Goal: Task Accomplishment & Management: Manage account settings

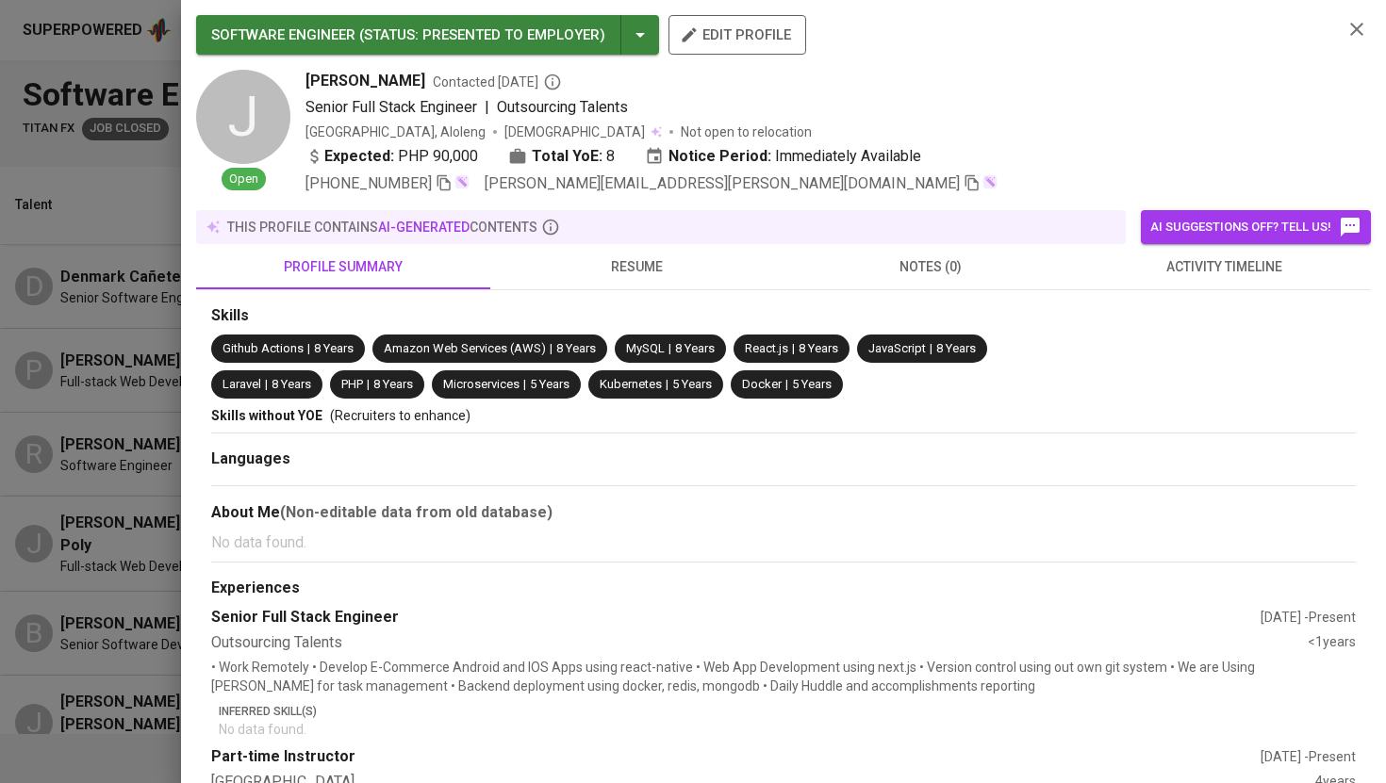
scroll to position [279, 0]
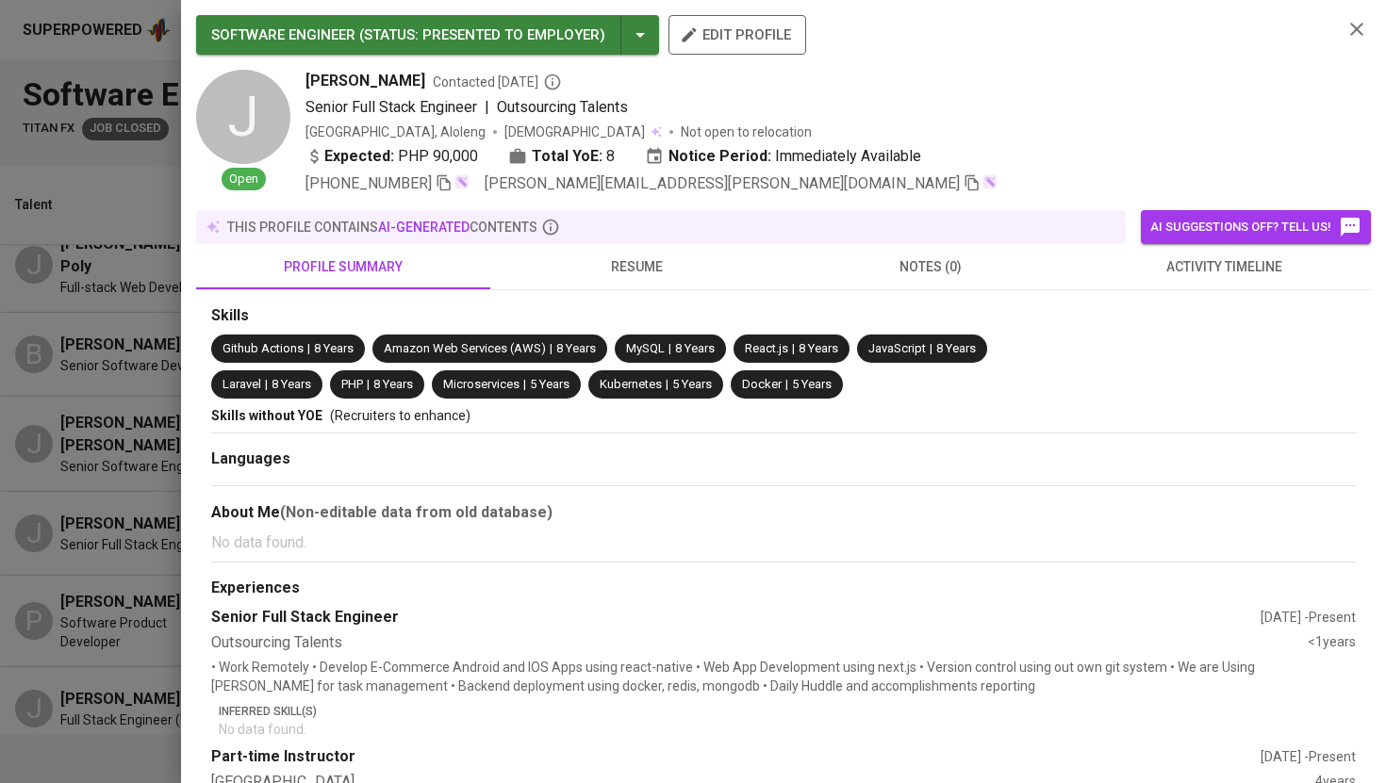
click at [98, 203] on div at bounding box center [693, 391] width 1386 height 783
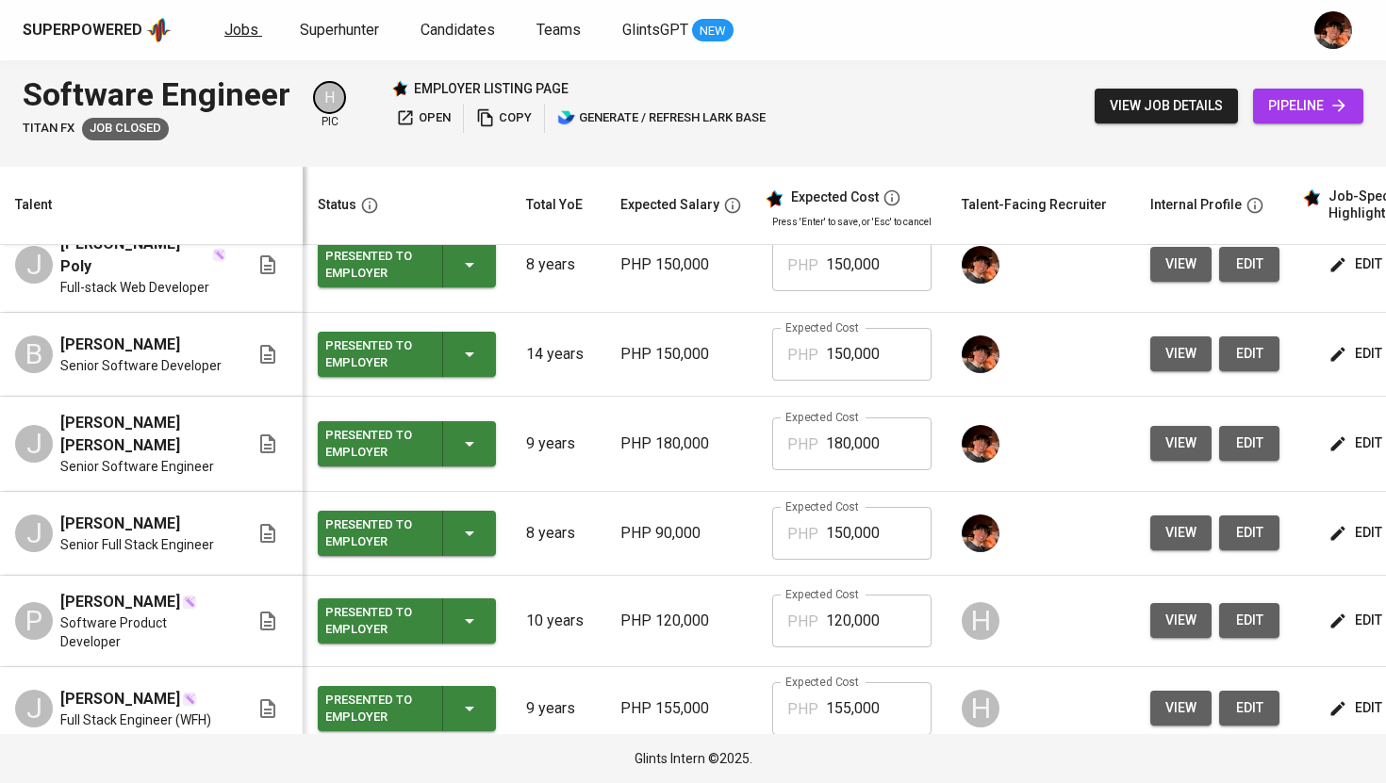
click at [235, 37] on span "Jobs" at bounding box center [241, 30] width 34 height 18
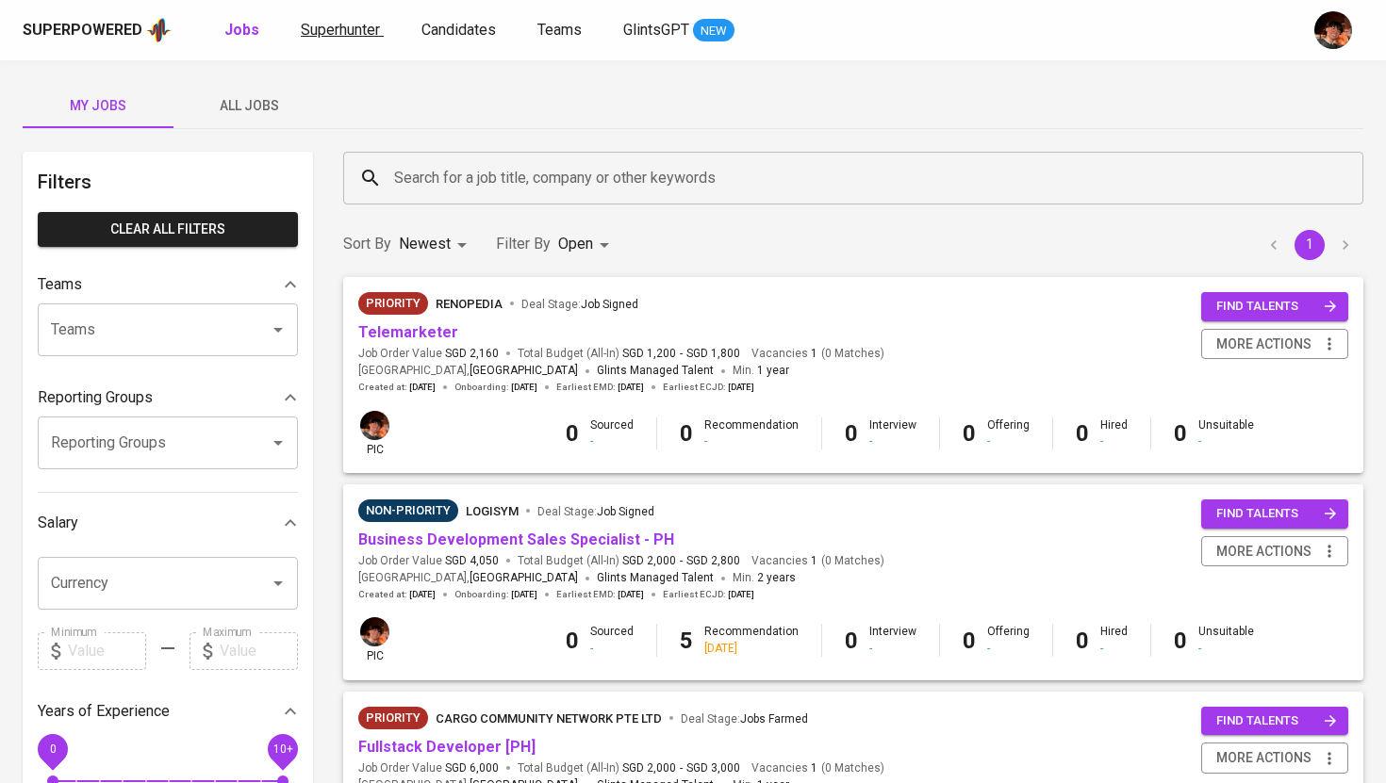
click at [330, 40] on link "Superhunter" at bounding box center [342, 31] width 83 height 24
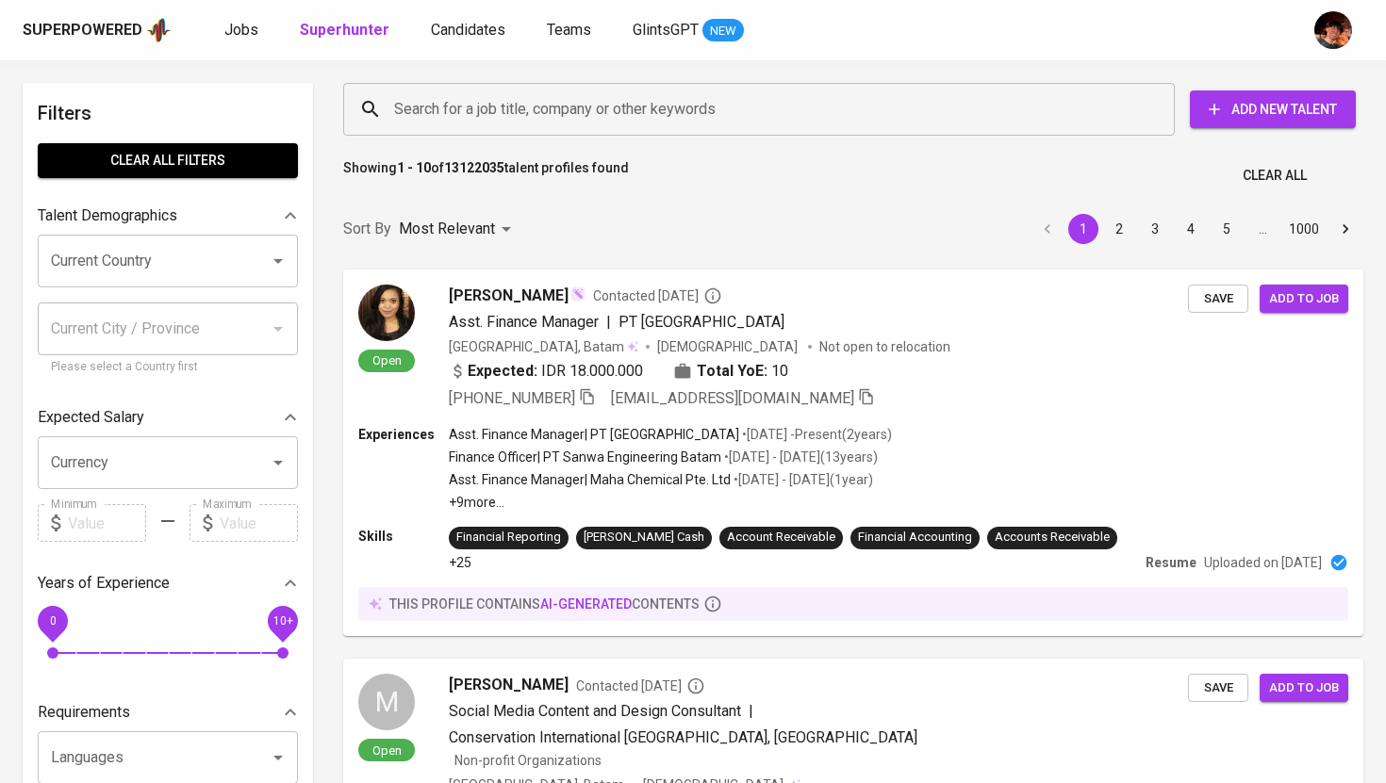
click at [214, 36] on div "Superpowered Jobs Superhunter Candidates Teams GlintsGPT NEW" at bounding box center [663, 30] width 1280 height 28
click at [231, 36] on span "Jobs" at bounding box center [241, 30] width 34 height 18
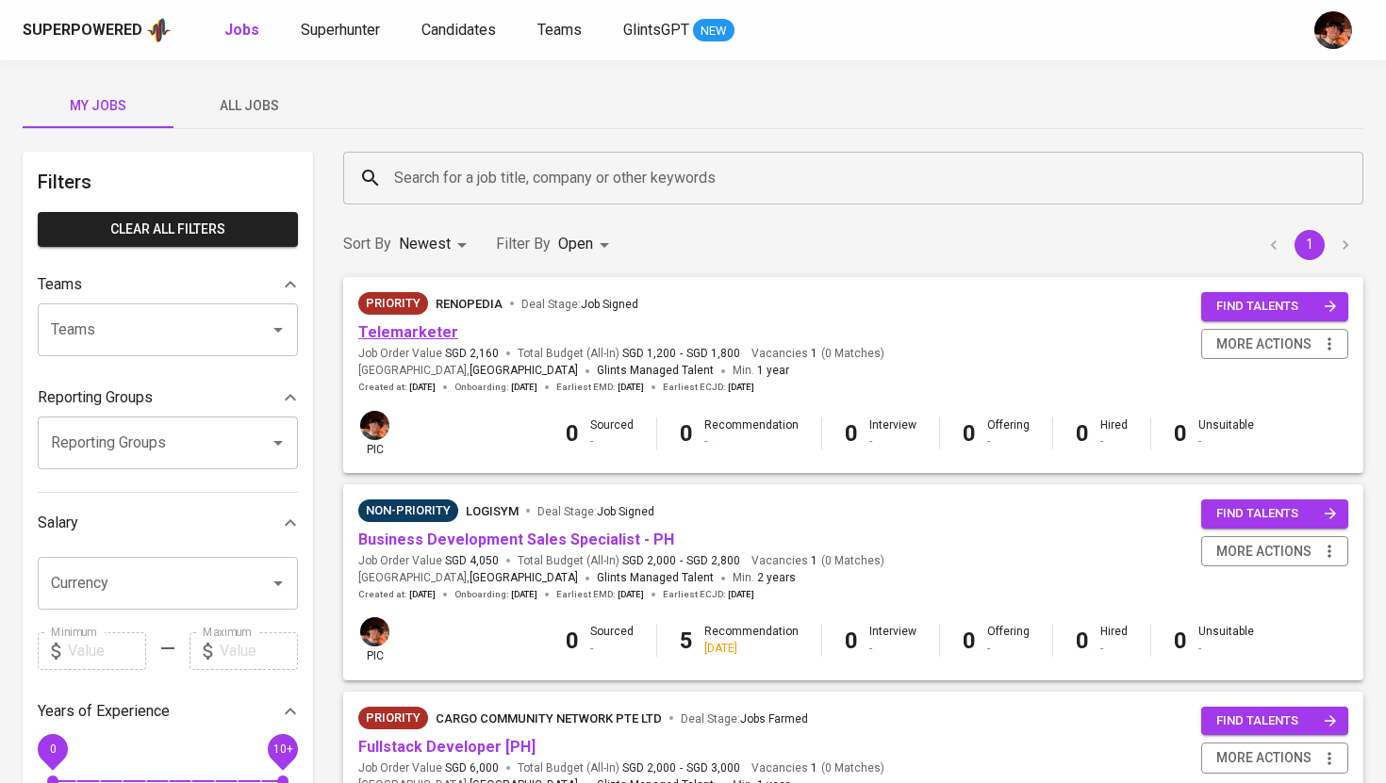
click at [417, 333] on link "Telemarketer" at bounding box center [408, 332] width 100 height 18
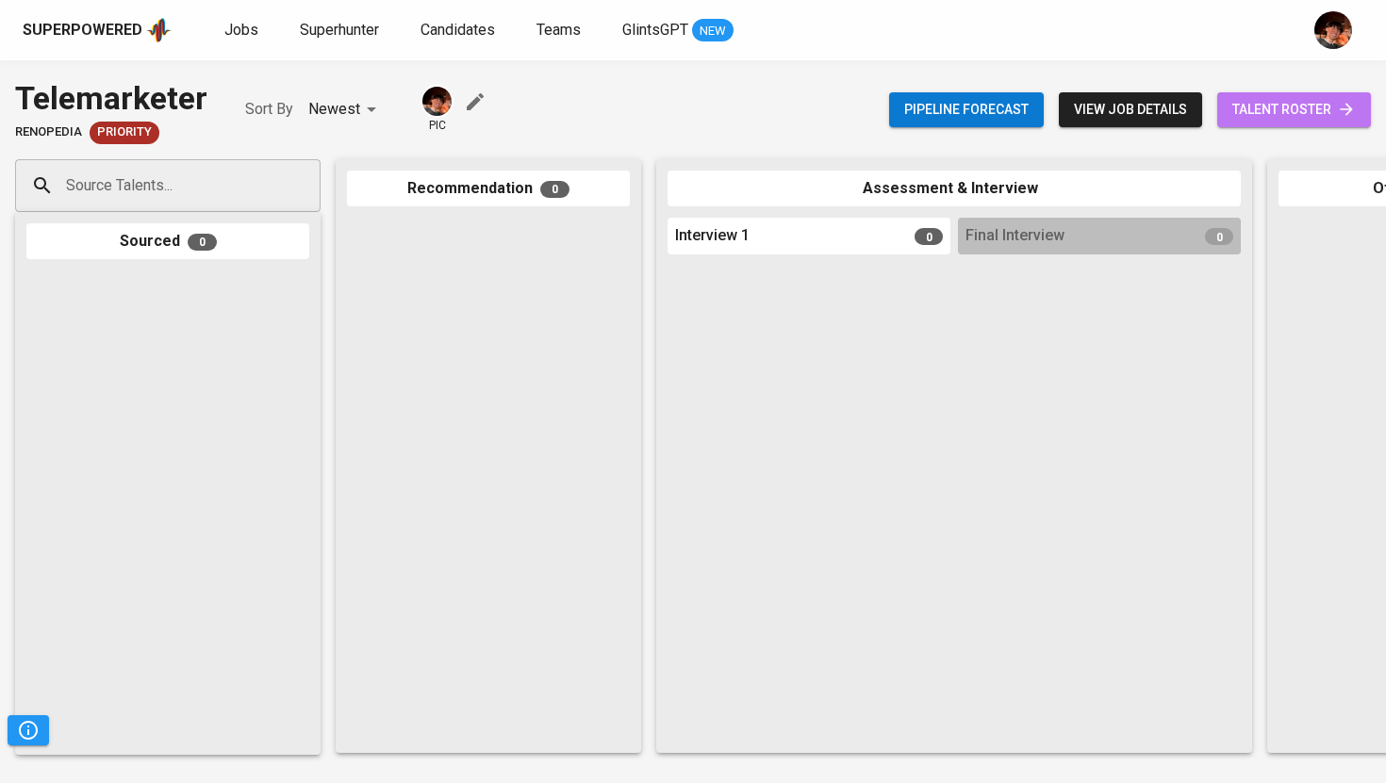
click at [1270, 109] on span "talent roster" at bounding box center [1293, 110] width 123 height 24
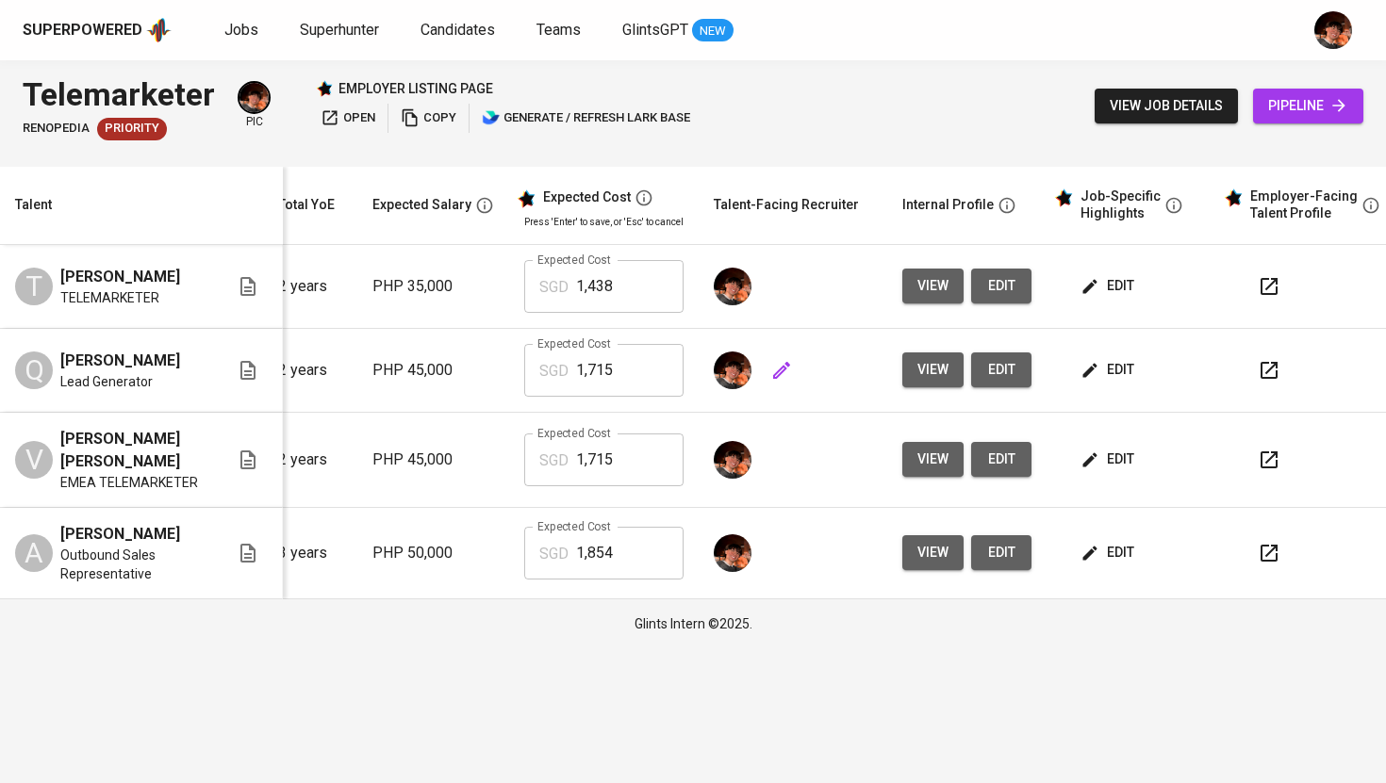
scroll to position [0, 241]
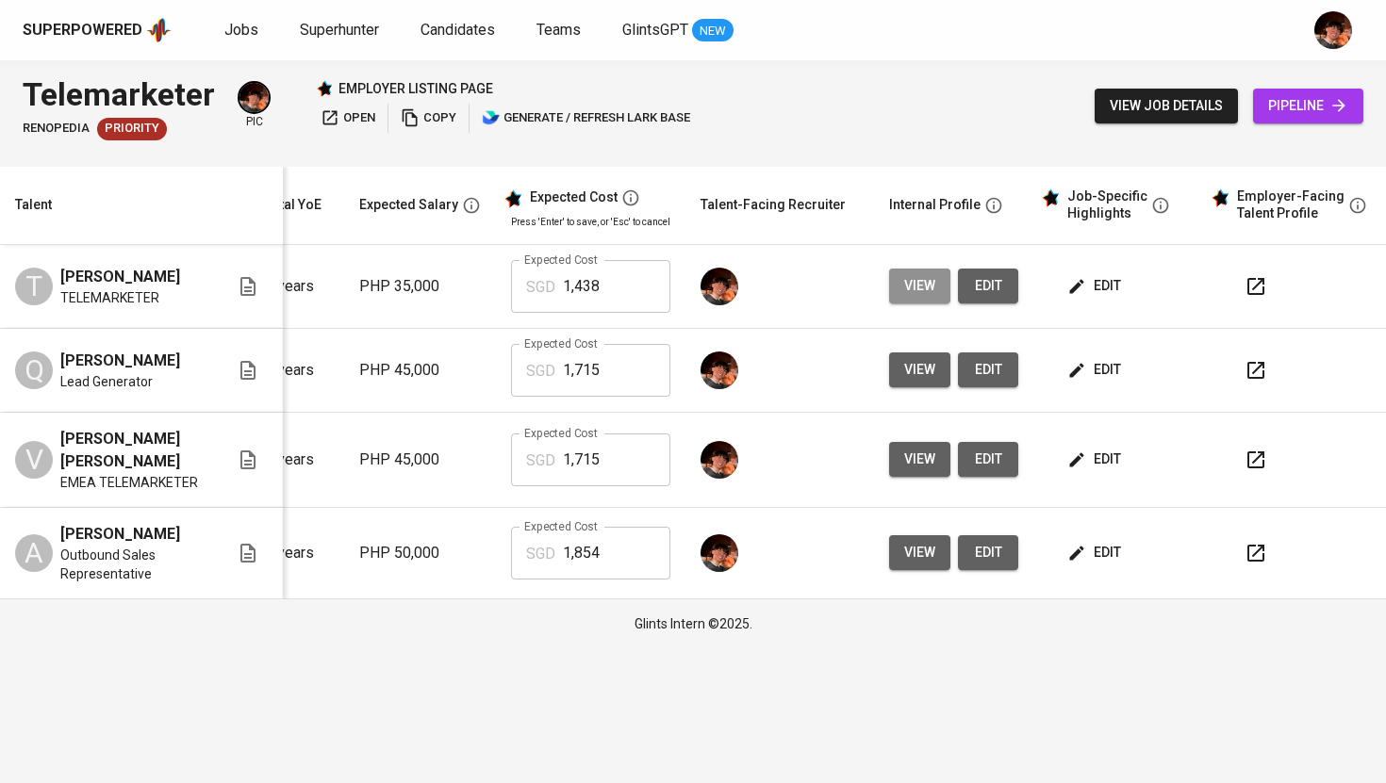
click at [929, 301] on button "view" at bounding box center [919, 286] width 61 height 35
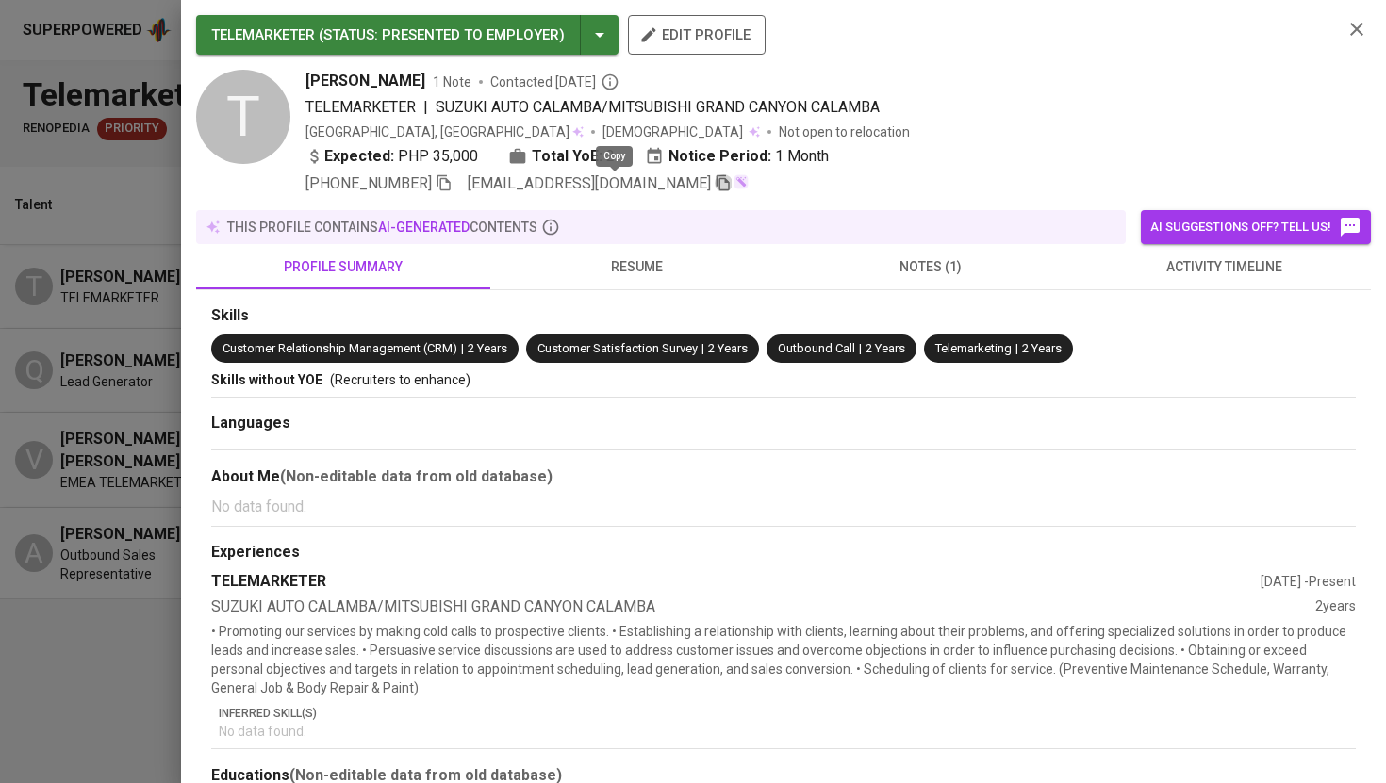
click at [715, 190] on icon "button" at bounding box center [723, 182] width 17 height 17
click at [83, 313] on div at bounding box center [693, 391] width 1386 height 783
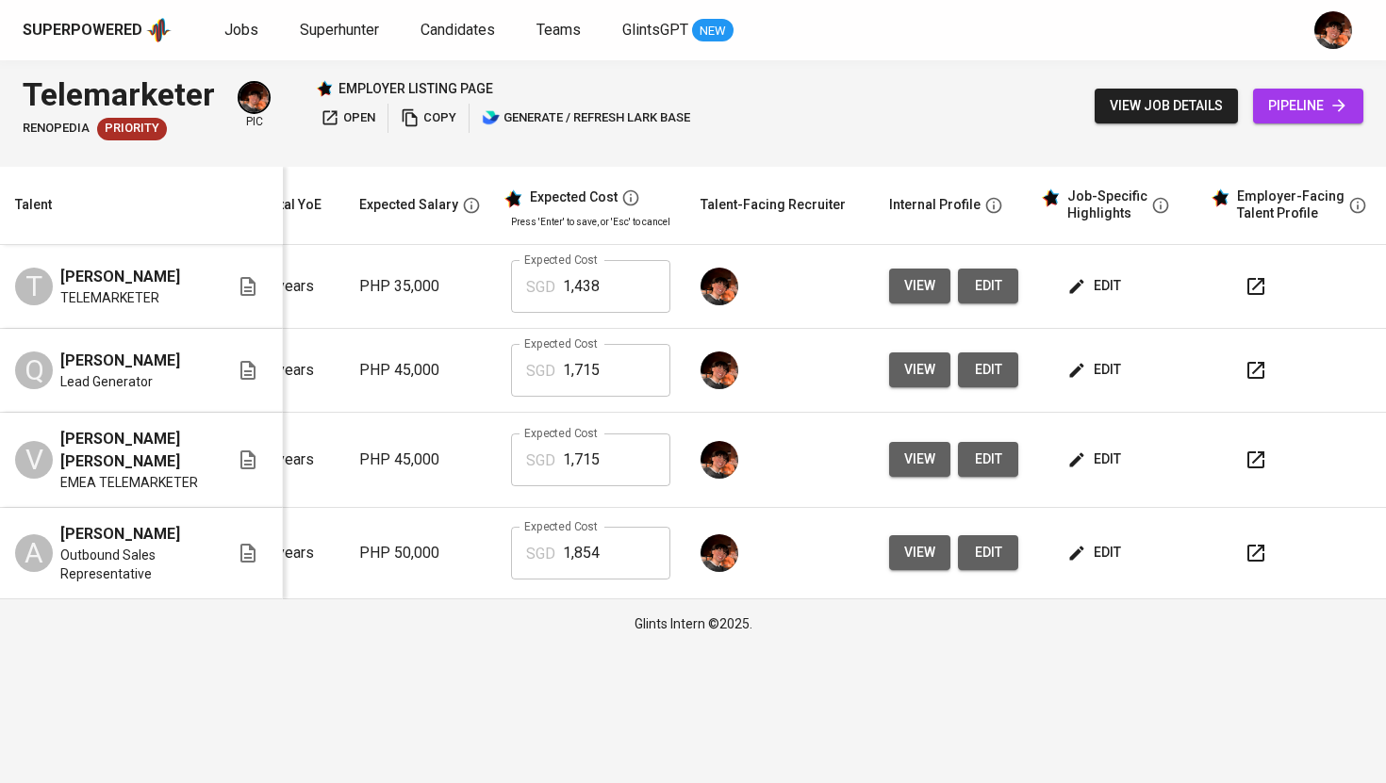
click at [918, 370] on span "view" at bounding box center [919, 370] width 31 height 24
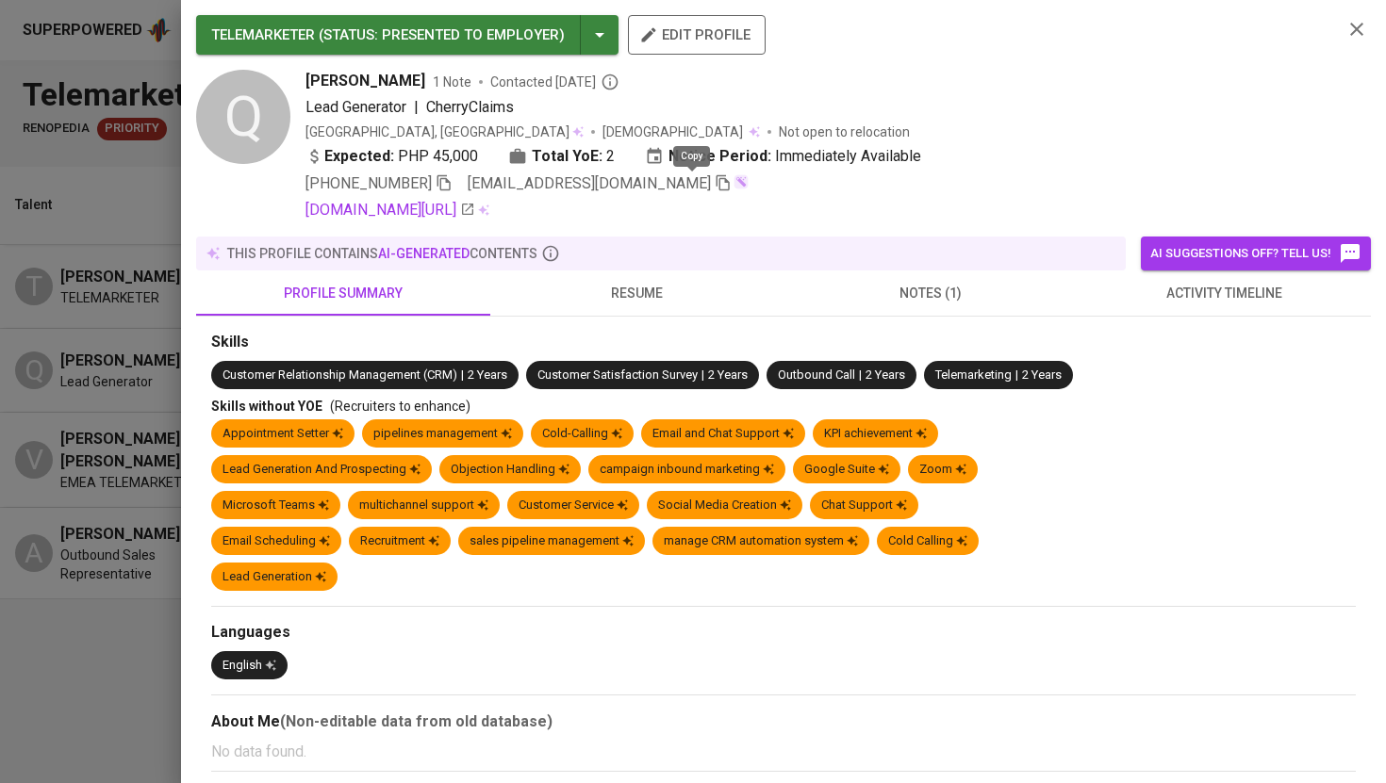
click at [715, 188] on icon "button" at bounding box center [723, 182] width 17 height 17
click at [35, 423] on div at bounding box center [693, 391] width 1386 height 783
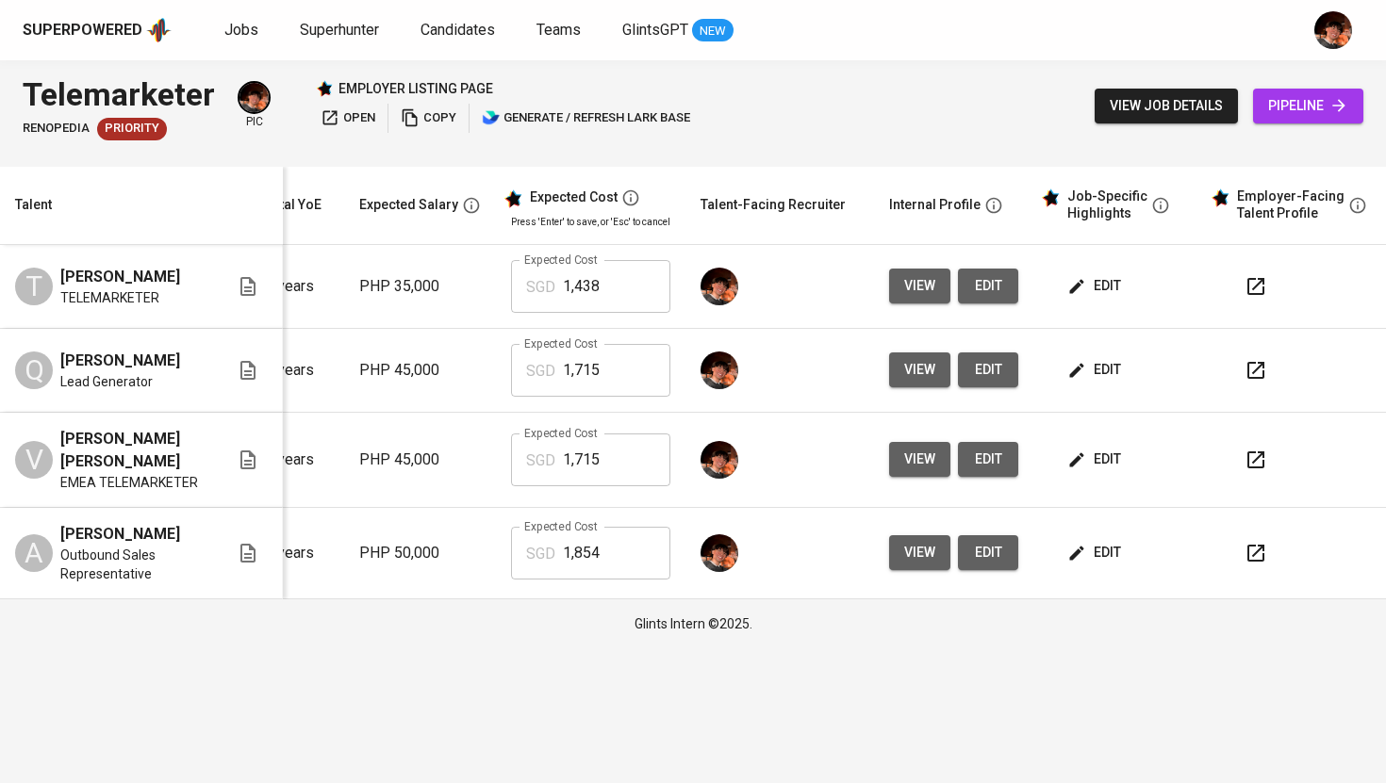
click at [913, 462] on span "view" at bounding box center [919, 460] width 31 height 24
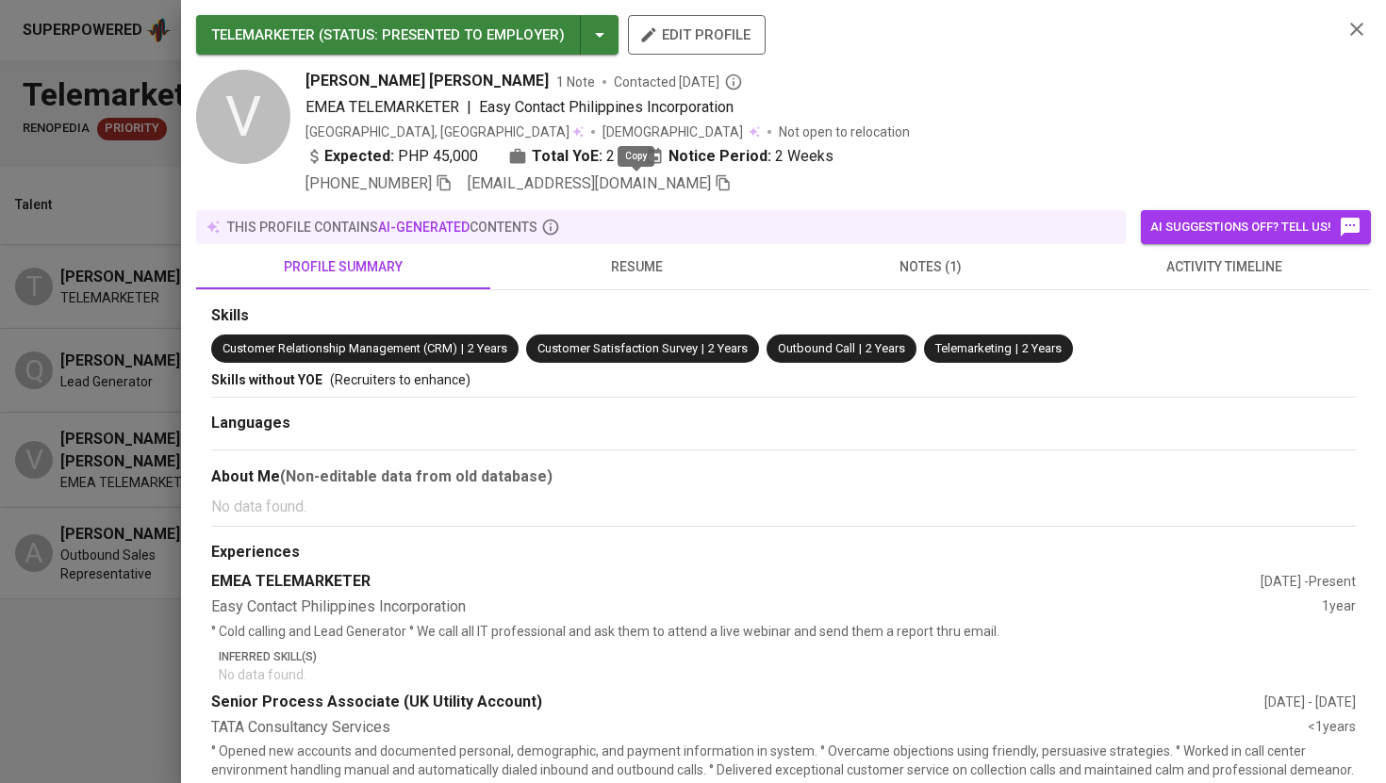
click at [716, 187] on icon "button" at bounding box center [722, 183] width 13 height 16
click at [102, 457] on div at bounding box center [693, 391] width 1386 height 783
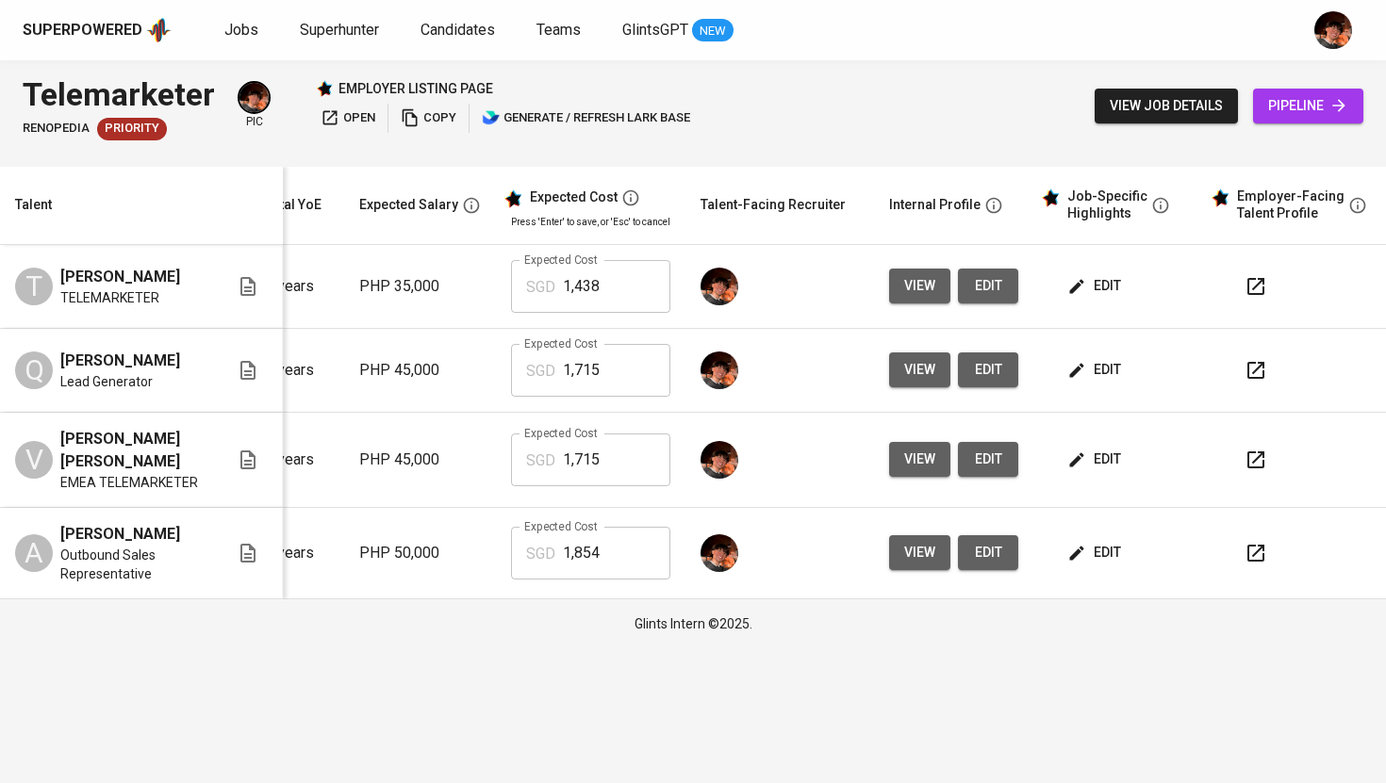
click at [913, 560] on td "view edit" at bounding box center [953, 553] width 159 height 91
click at [913, 550] on span "view" at bounding box center [919, 553] width 31 height 24
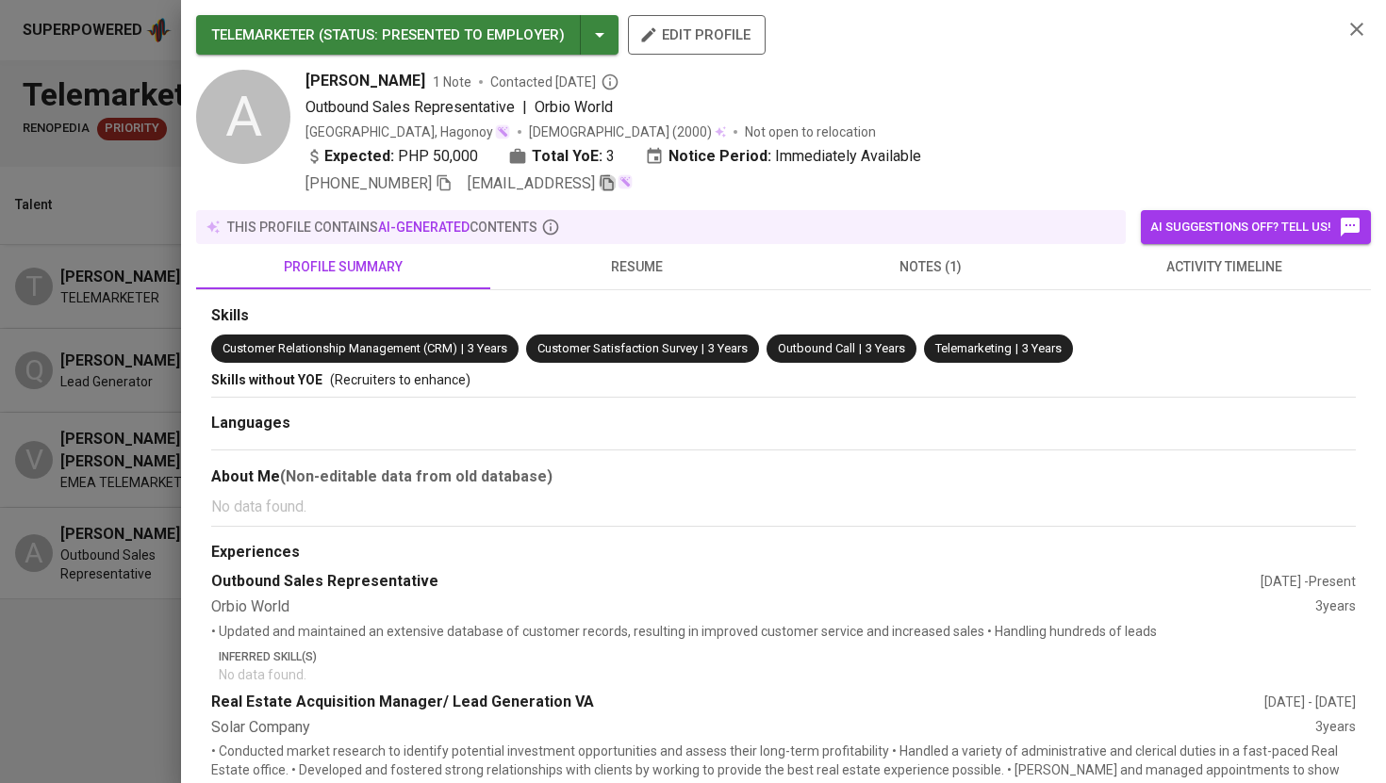
click at [614, 189] on icon "button" at bounding box center [606, 183] width 13 height 16
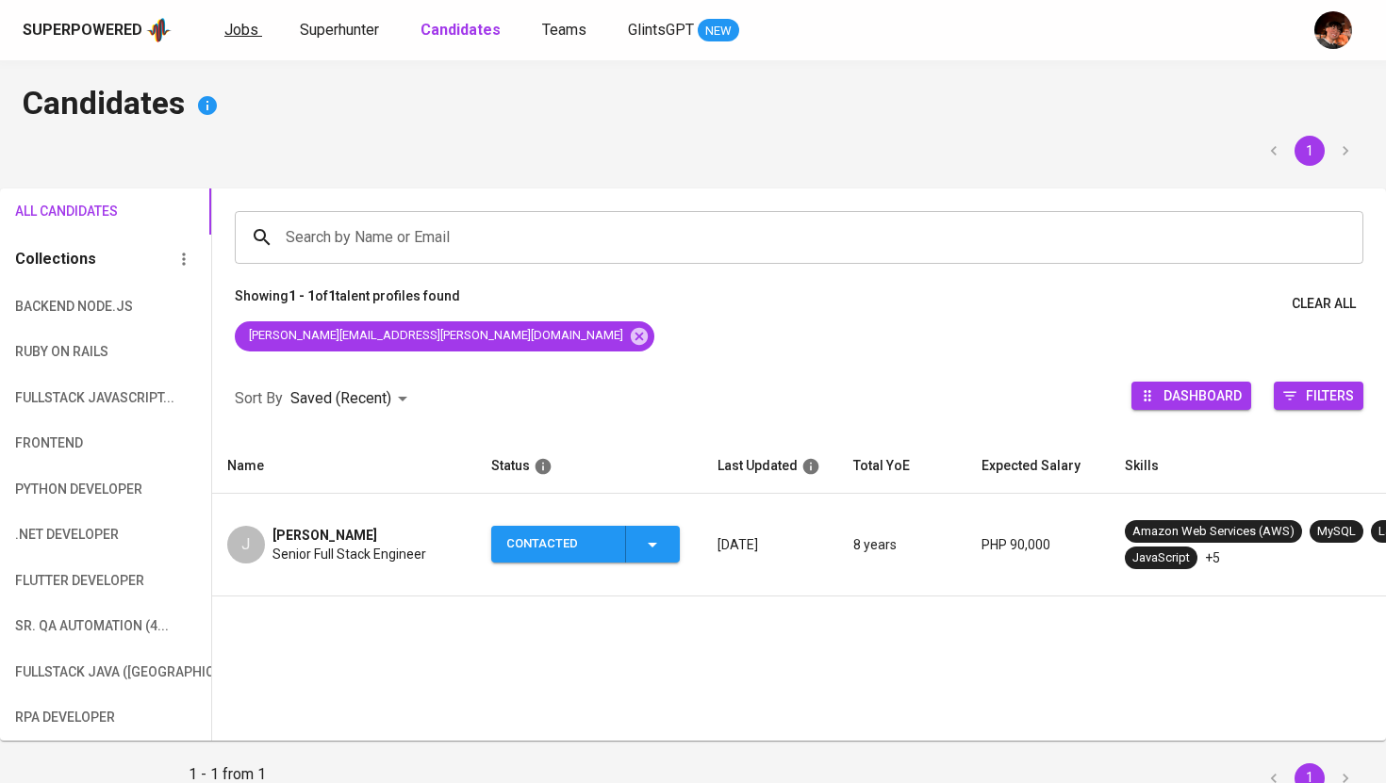
scroll to position [81, 0]
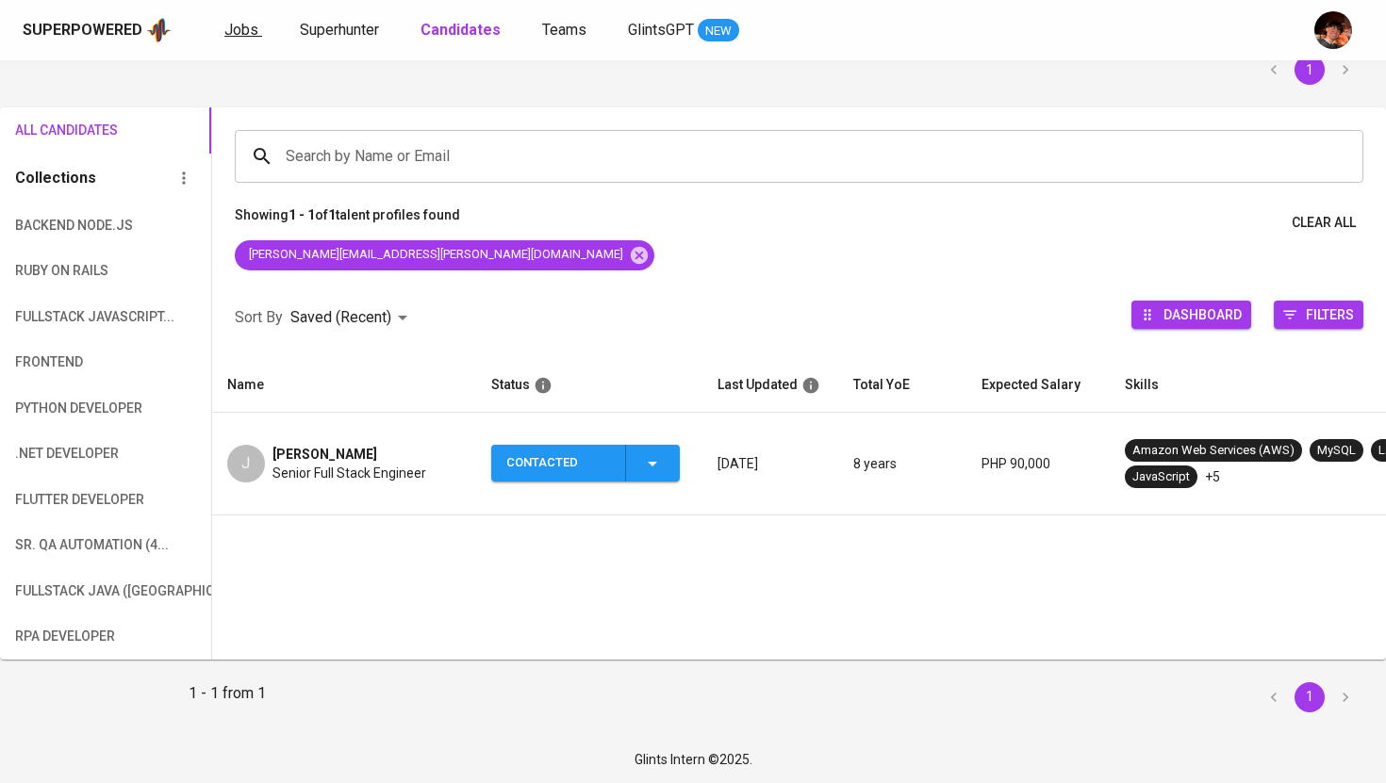
click at [243, 30] on span "Jobs" at bounding box center [241, 30] width 34 height 18
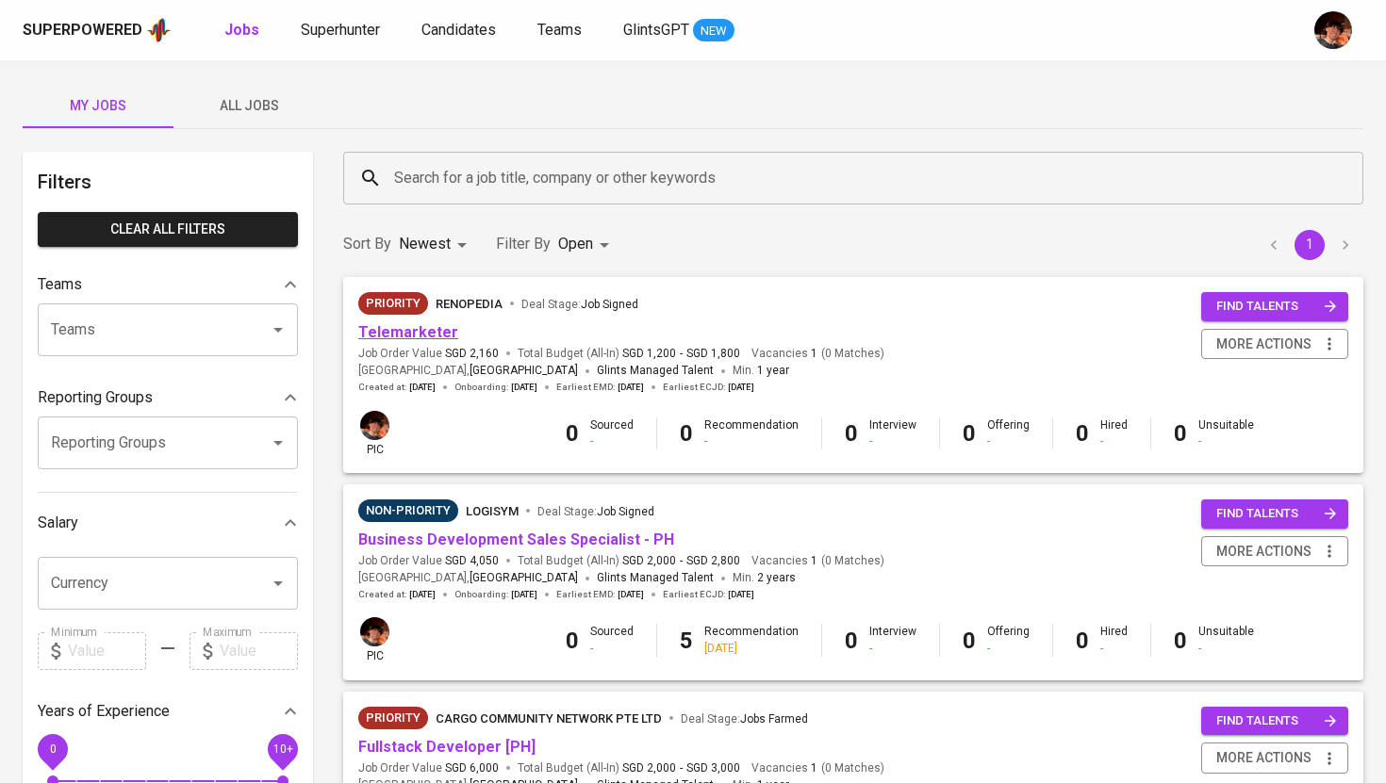
click at [393, 339] on link "Telemarketer" at bounding box center [408, 332] width 100 height 18
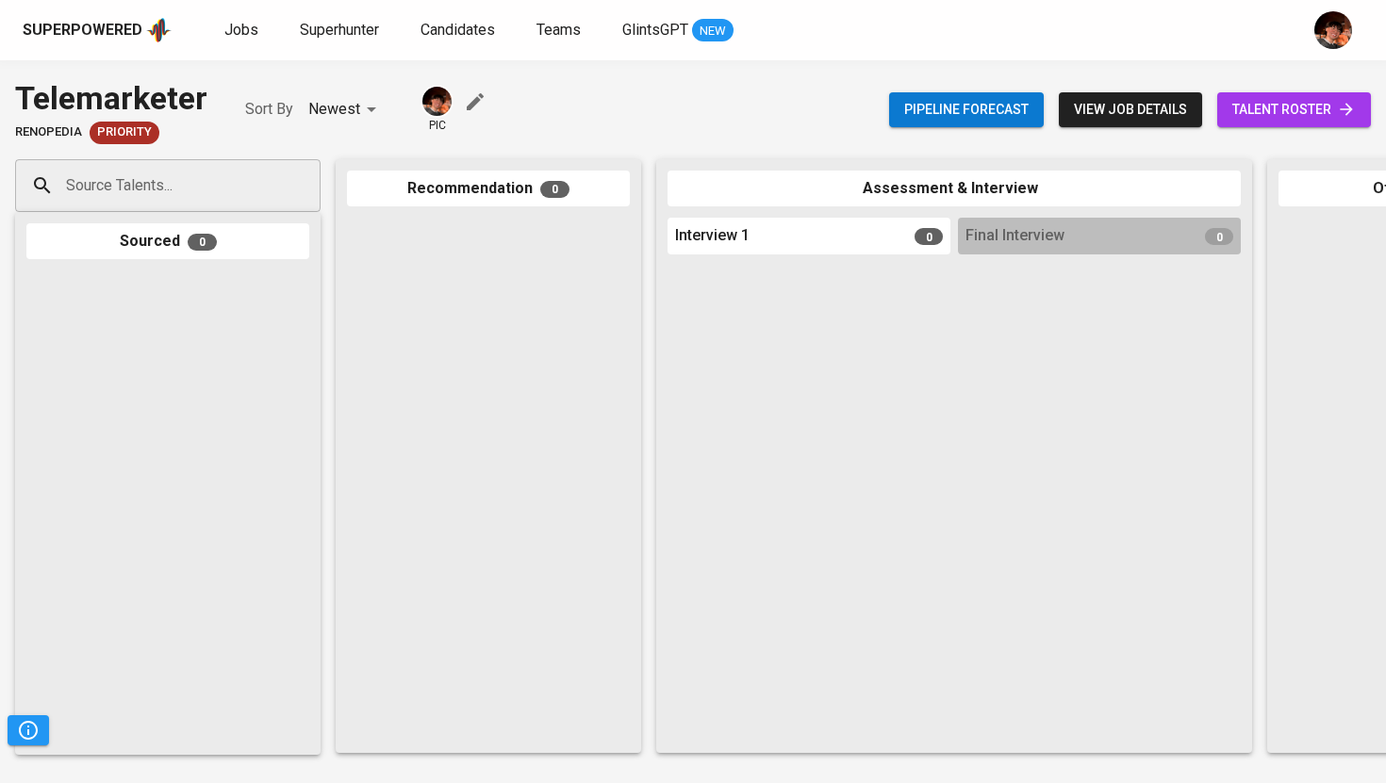
click at [271, 189] on div "Source Talents..." at bounding box center [167, 185] width 305 height 53
paste input "[EMAIL_ADDRESS][DOMAIN_NAME]"
type input "[EMAIL_ADDRESS][DOMAIN_NAME]"
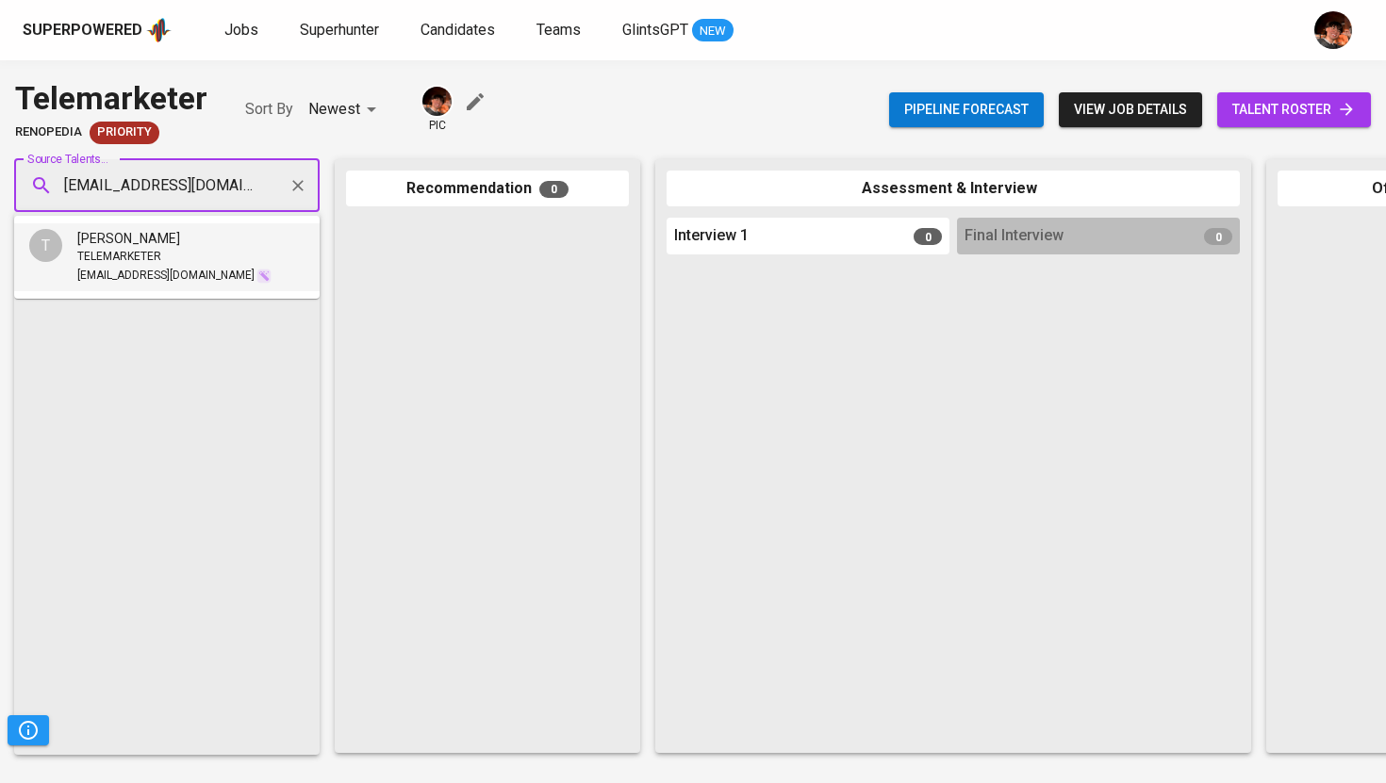
click at [218, 246] on li "T [PERSON_NAME] TELEMARKETER [EMAIL_ADDRESS][DOMAIN_NAME]" at bounding box center [166, 257] width 305 height 68
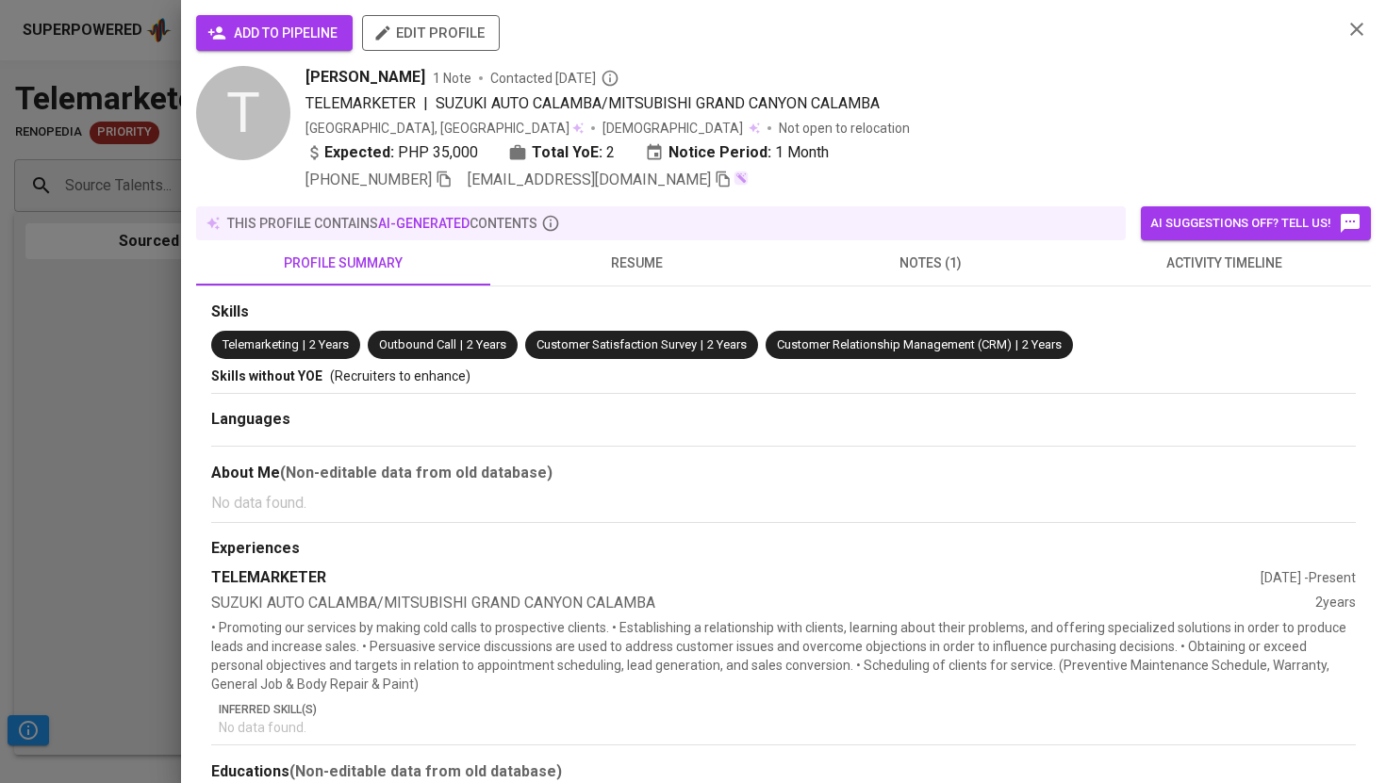
click at [256, 35] on span "add to pipeline" at bounding box center [274, 34] width 126 height 24
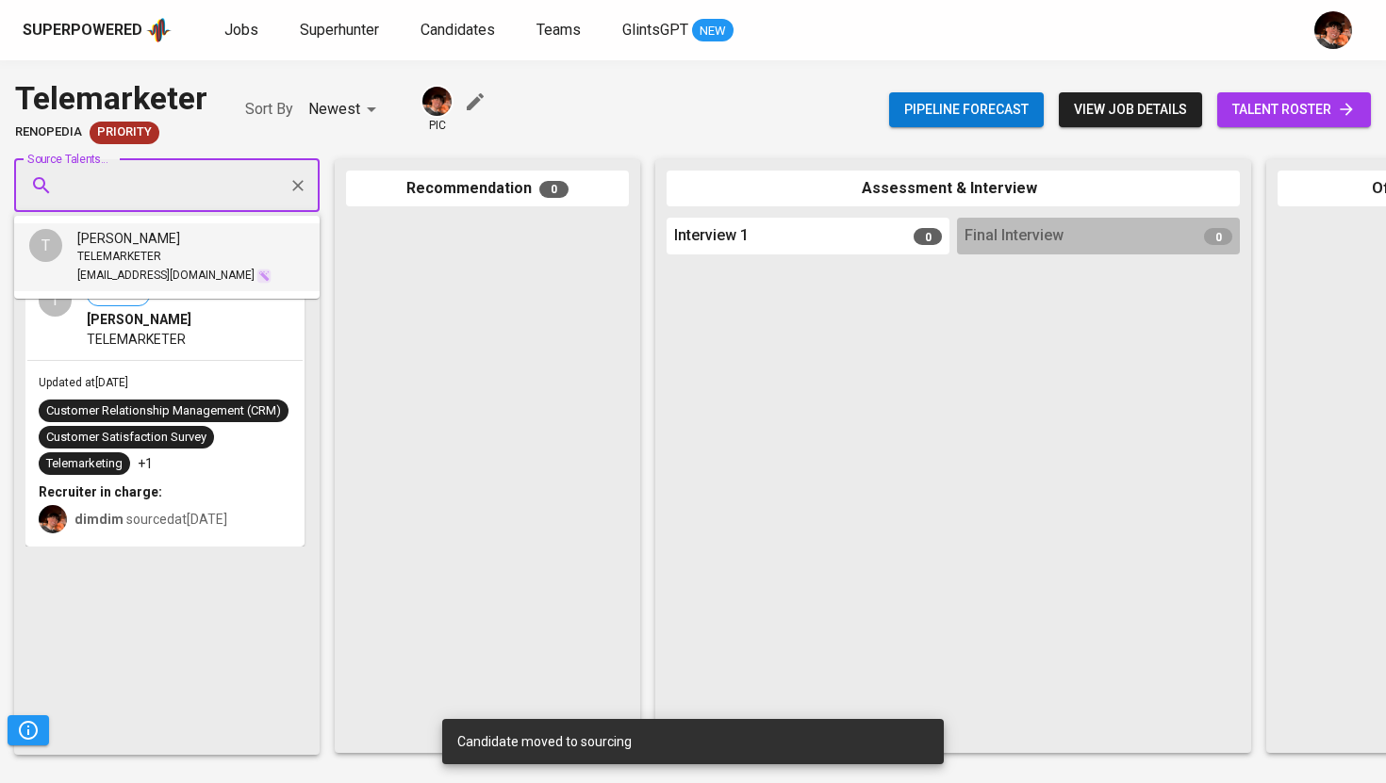
click at [193, 200] on input "Source Talents..." at bounding box center [159, 186] width 198 height 36
paste input "[EMAIL_ADDRESS][DOMAIN_NAME]"
type input "[EMAIL_ADDRESS][DOMAIN_NAME]"
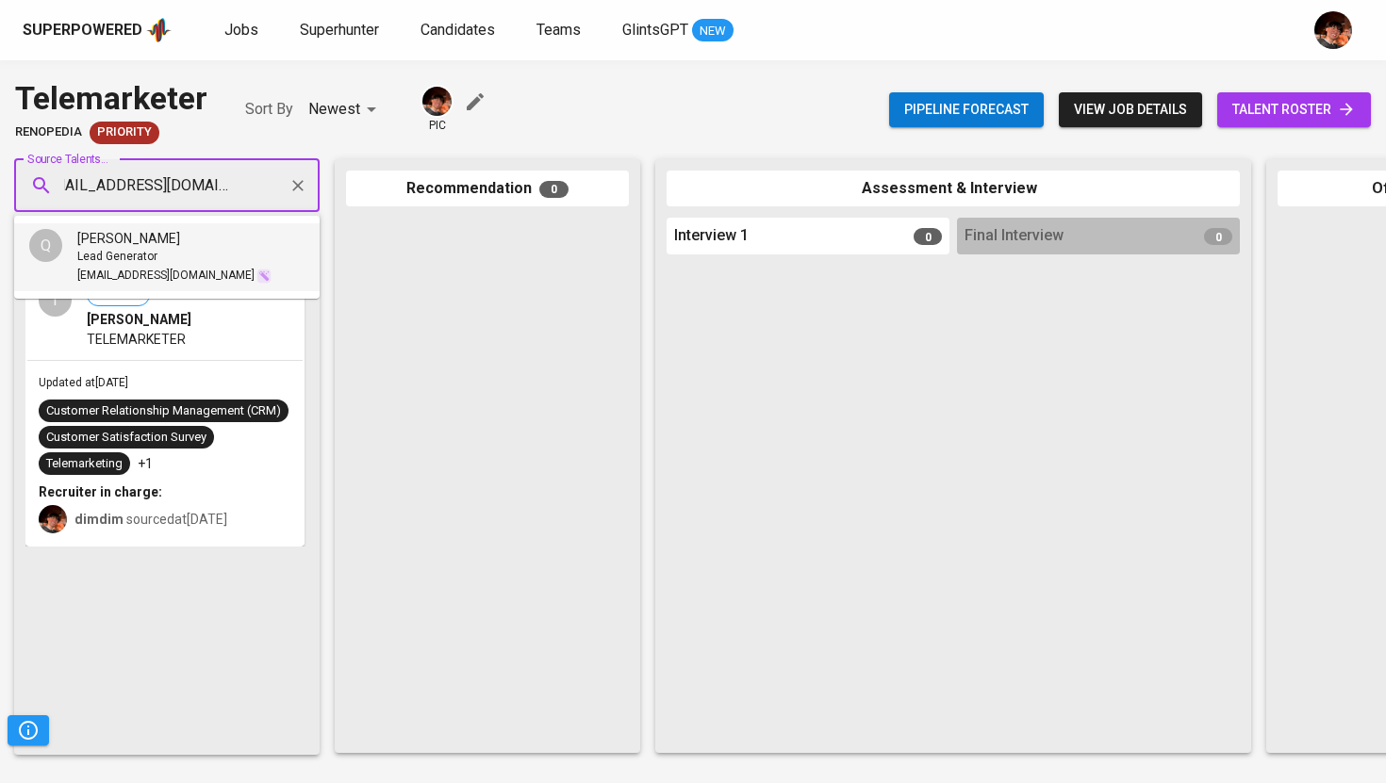
click at [180, 237] on span "[PERSON_NAME]" at bounding box center [128, 238] width 103 height 19
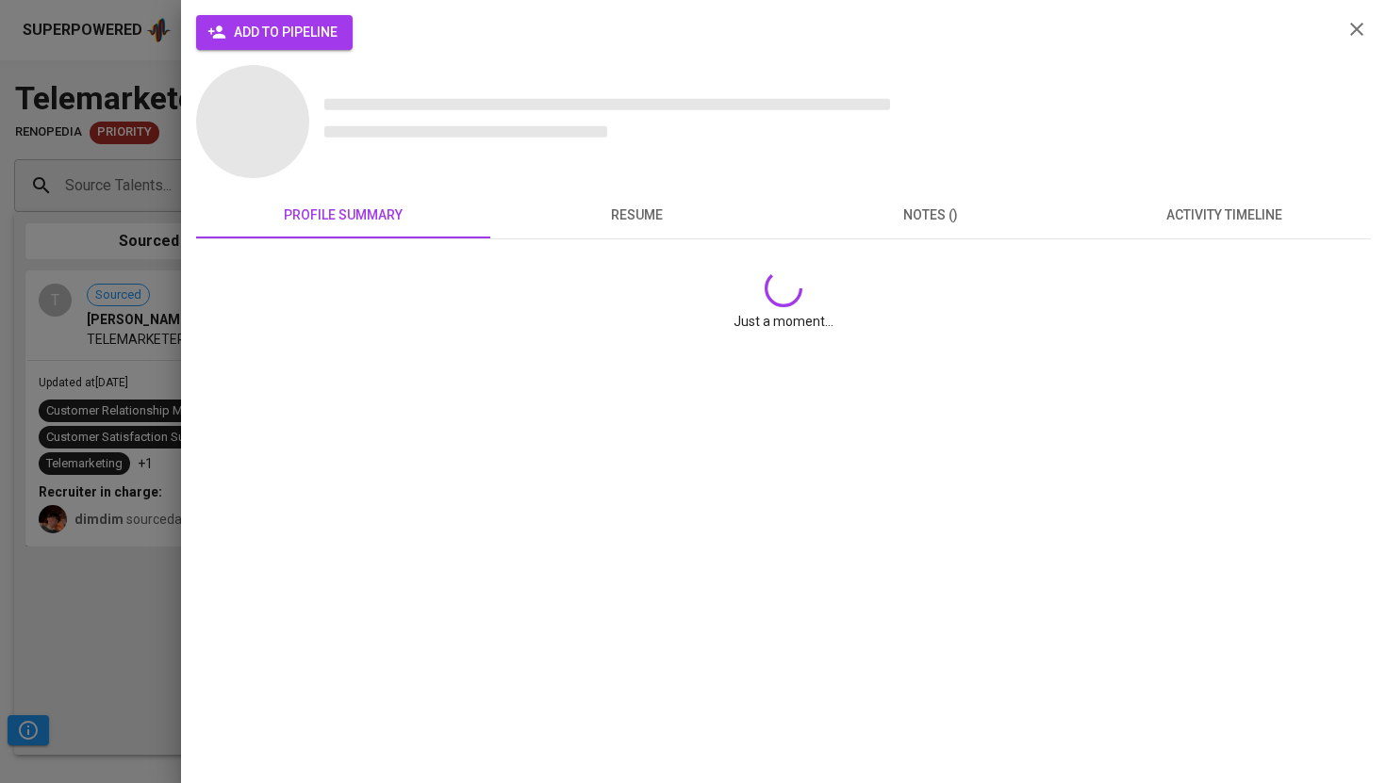
scroll to position [0, 0]
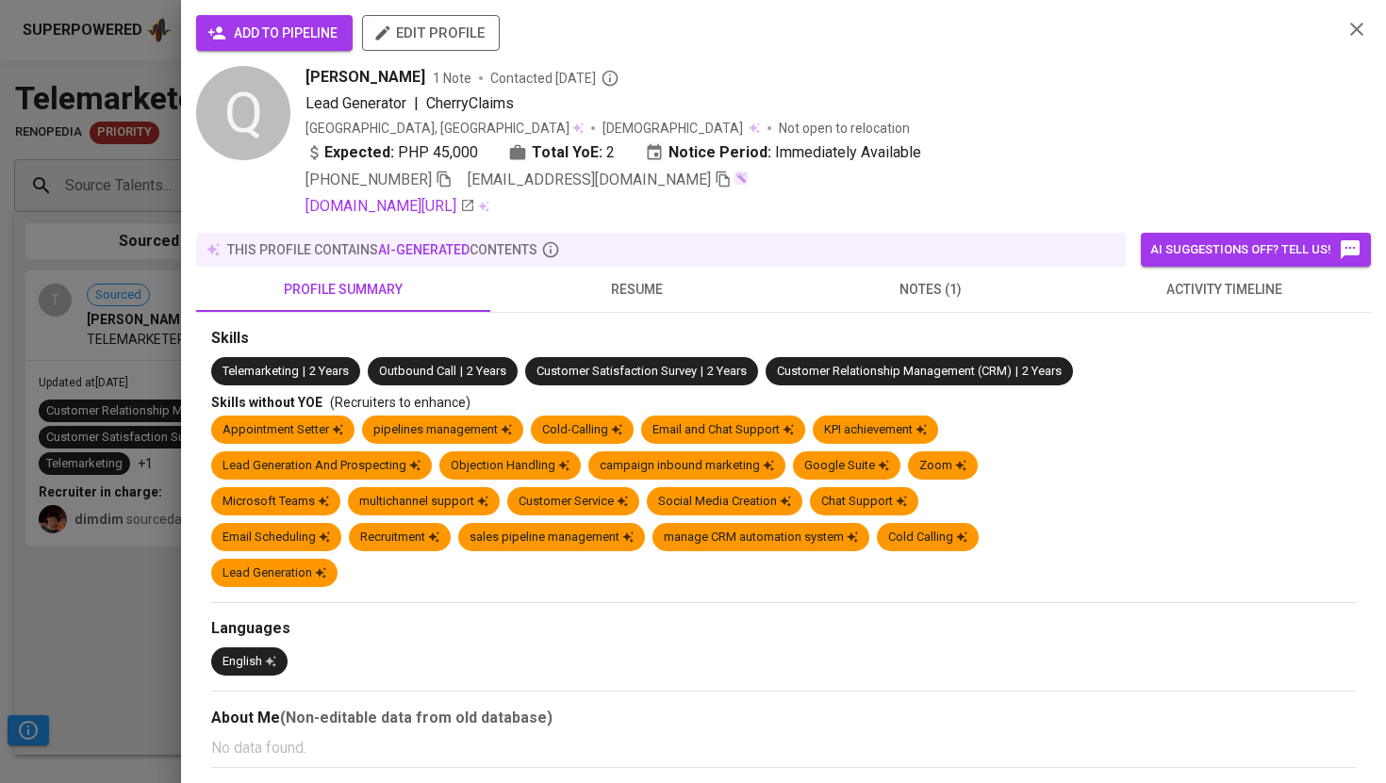
click at [232, 31] on span "add to pipeline" at bounding box center [274, 34] width 126 height 24
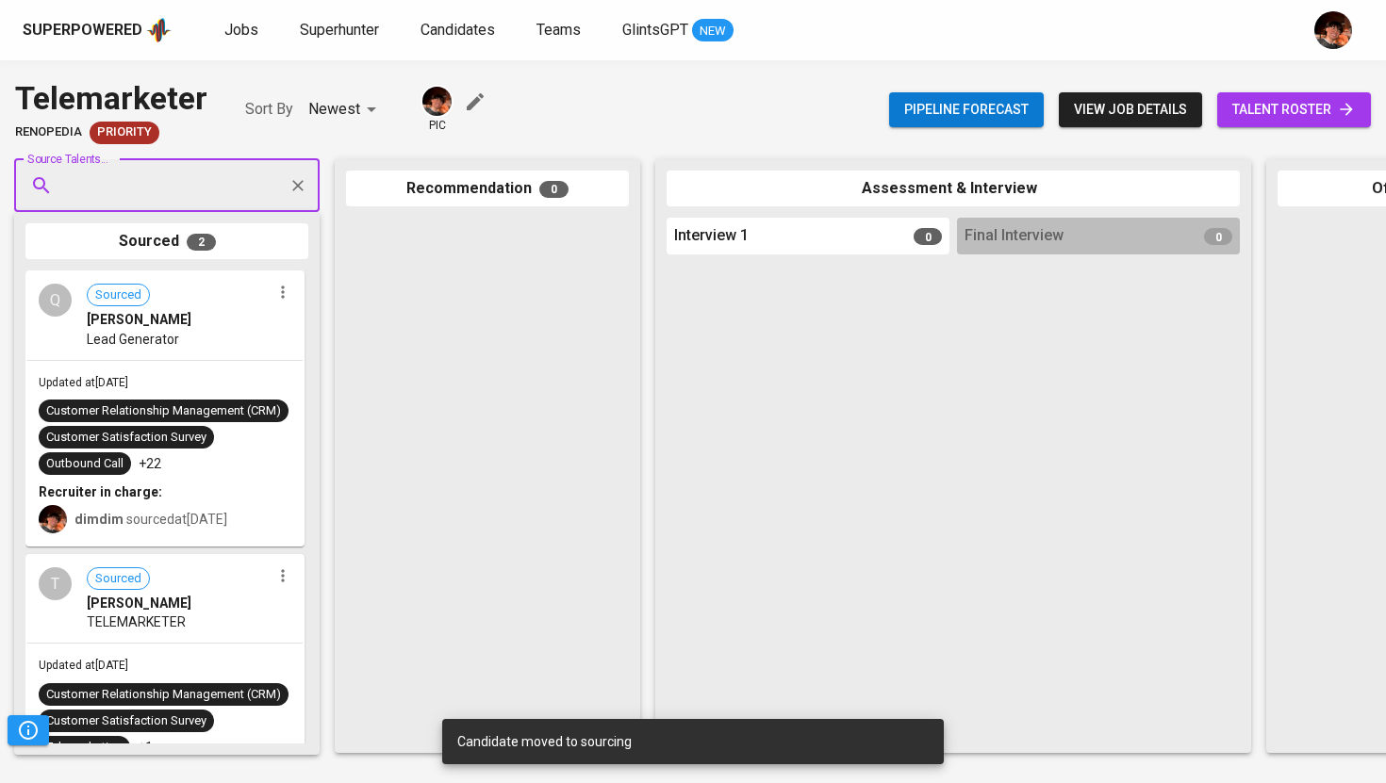
click at [148, 177] on input "Source Talents..." at bounding box center [159, 186] width 198 height 36
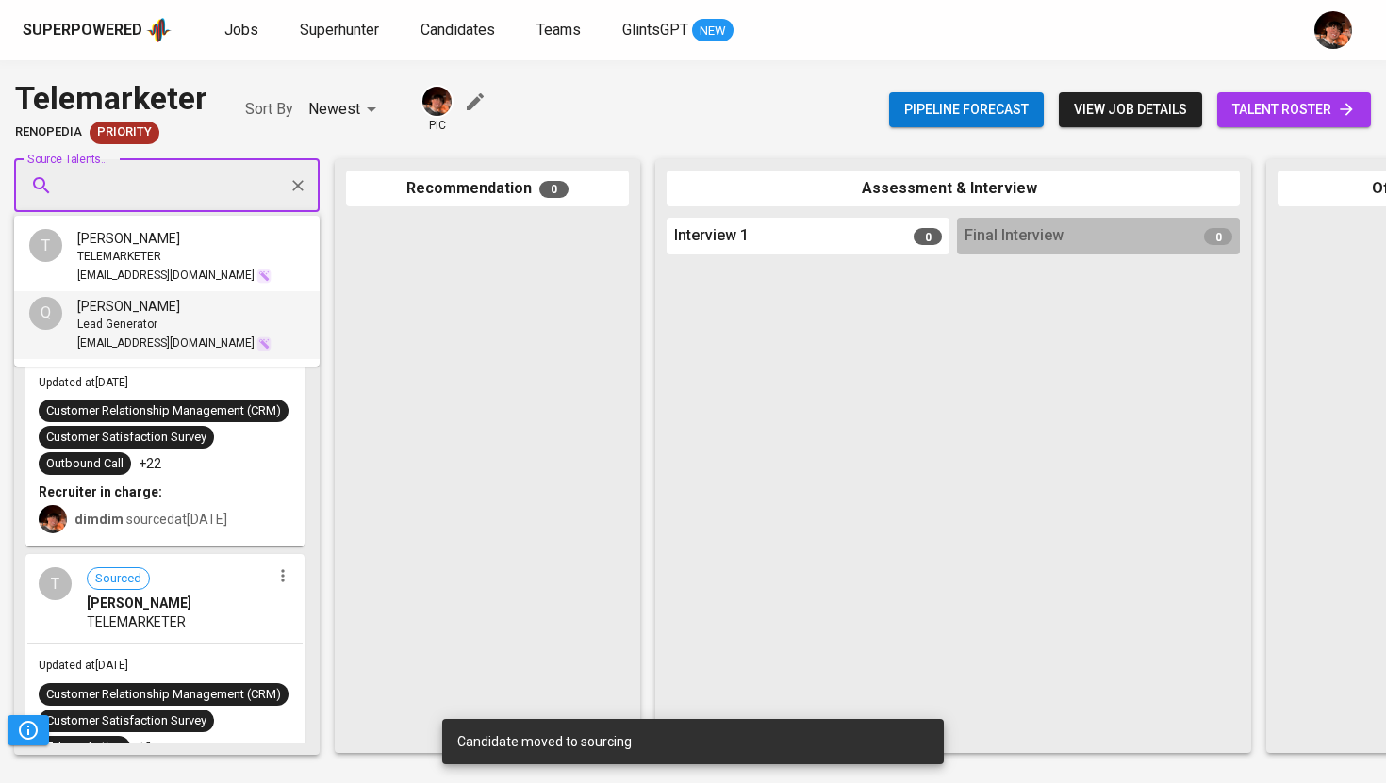
paste input "[EMAIL_ADDRESS][DOMAIN_NAME]"
type input "[EMAIL_ADDRESS][DOMAIN_NAME]"
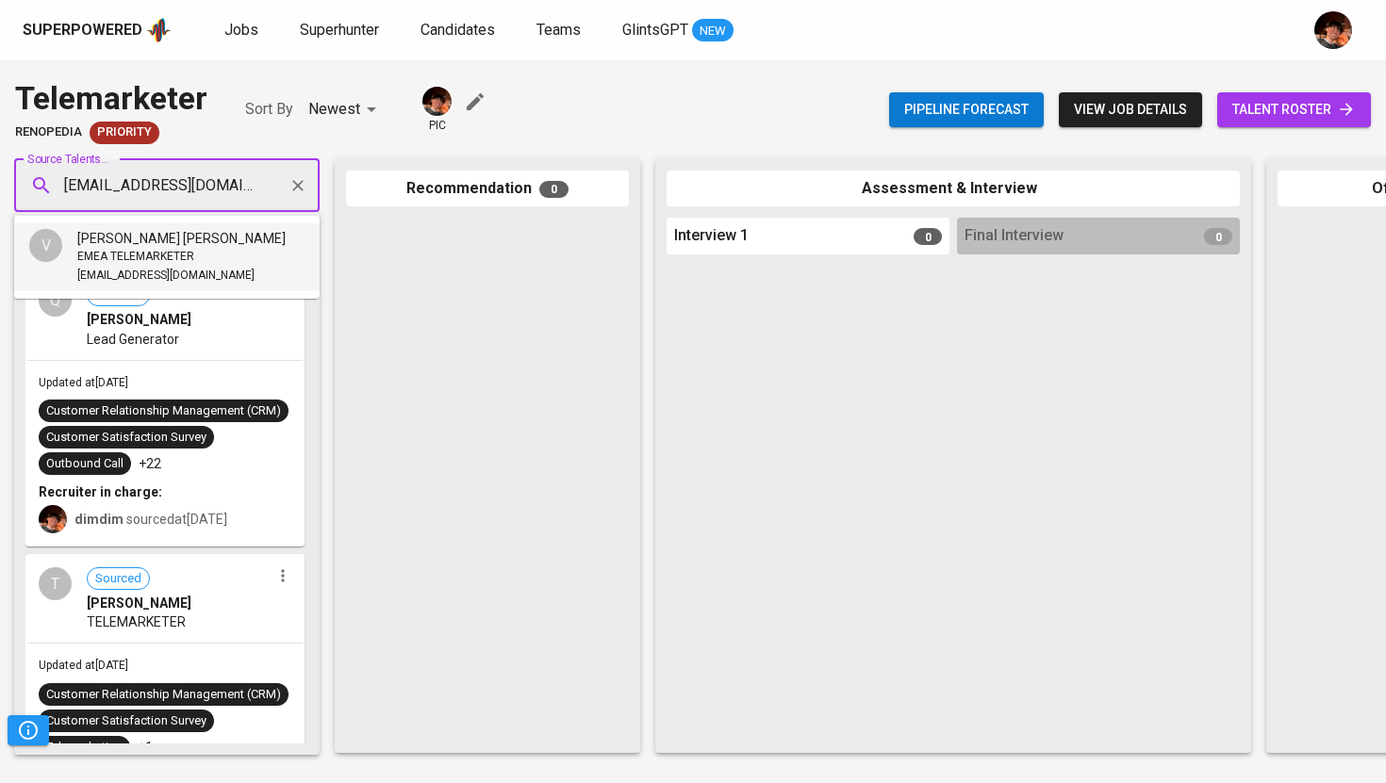
click at [175, 244] on span "[PERSON_NAME] [PERSON_NAME]" at bounding box center [181, 238] width 208 height 19
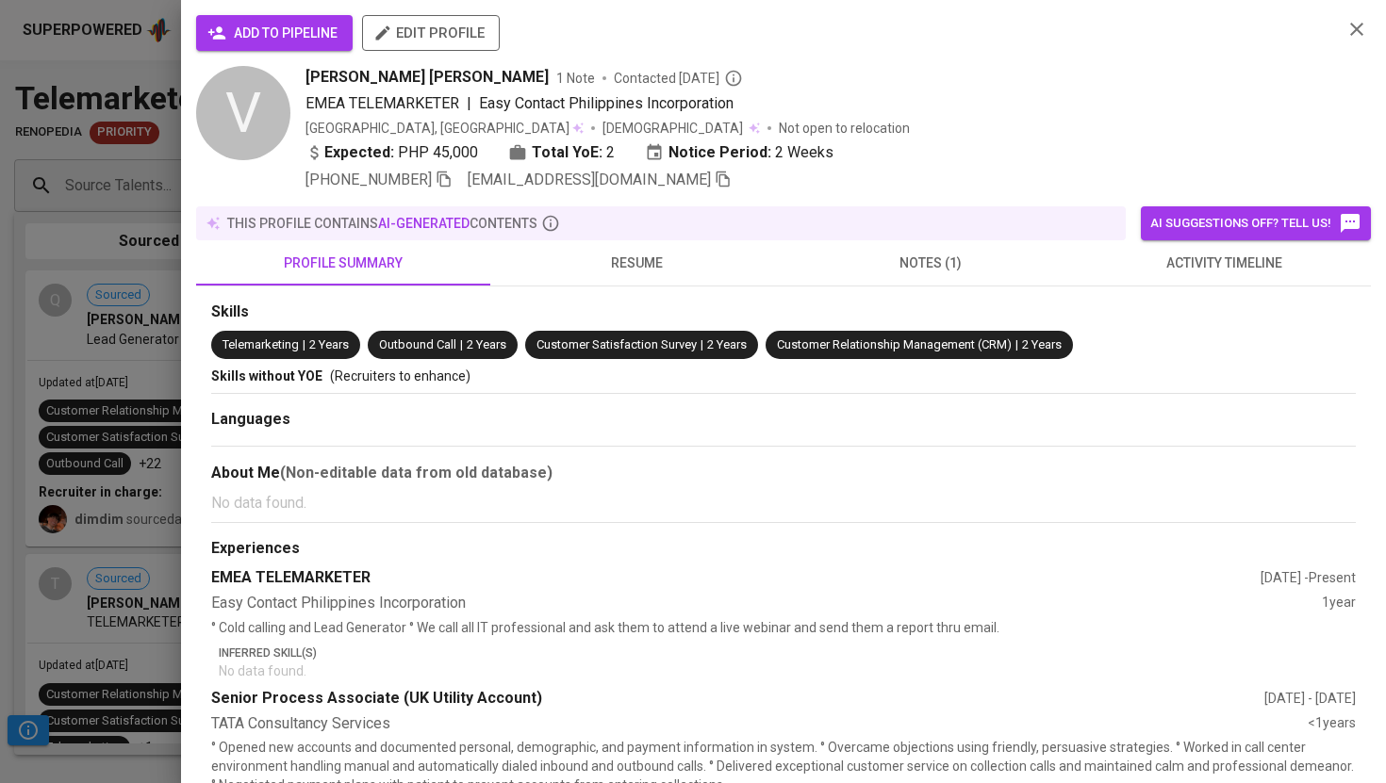
click at [234, 25] on span "add to pipeline" at bounding box center [274, 34] width 126 height 24
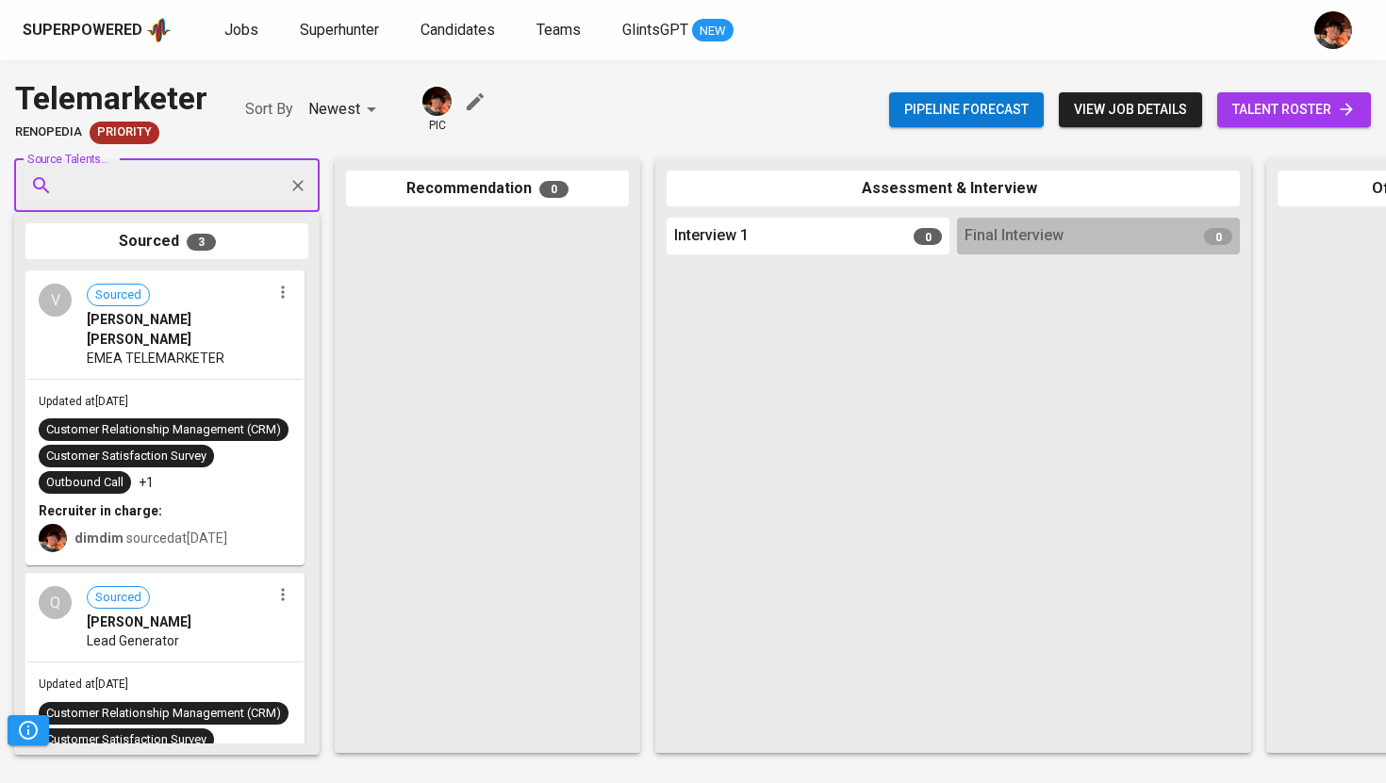
paste input "[EMAIL_ADDRESS]"
type input "[EMAIL_ADDRESS]"
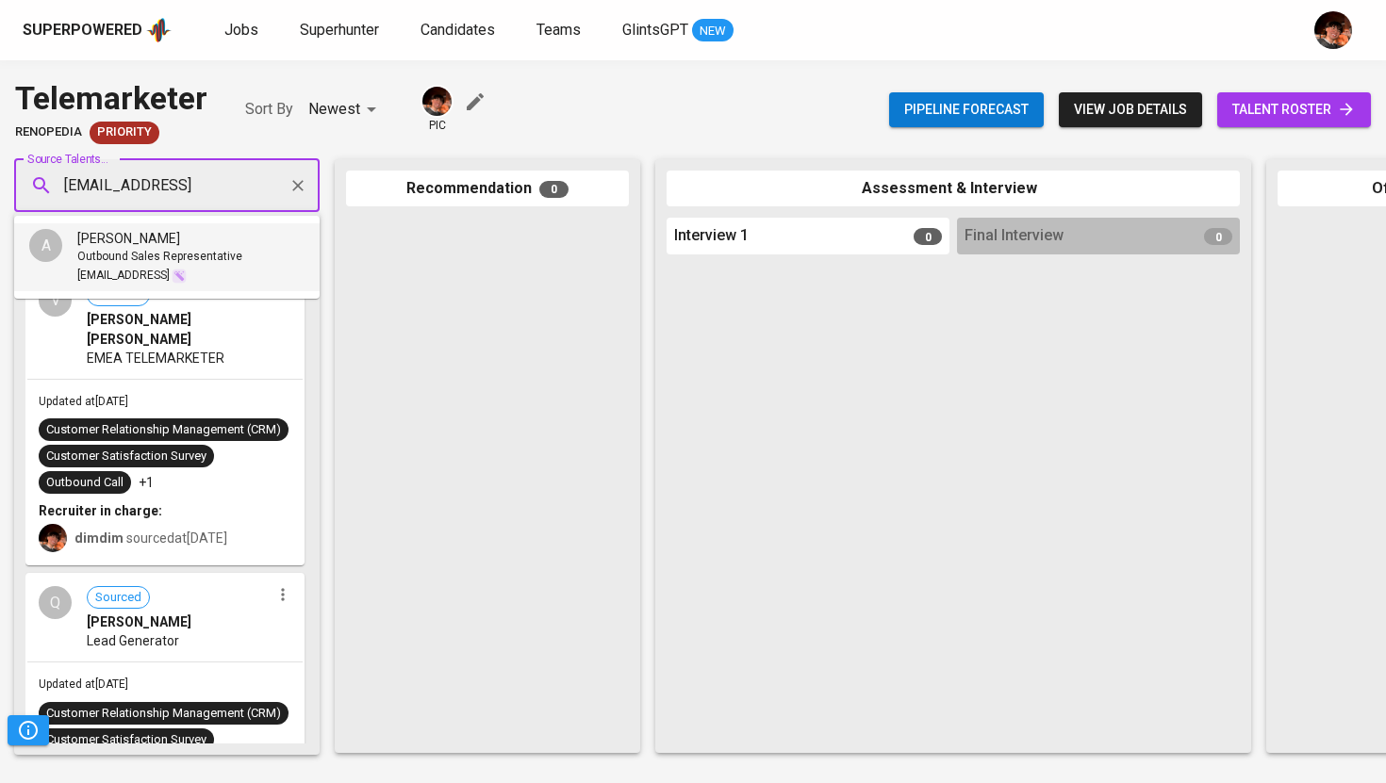
click at [181, 238] on div "[PERSON_NAME]" at bounding box center [159, 238] width 165 height 19
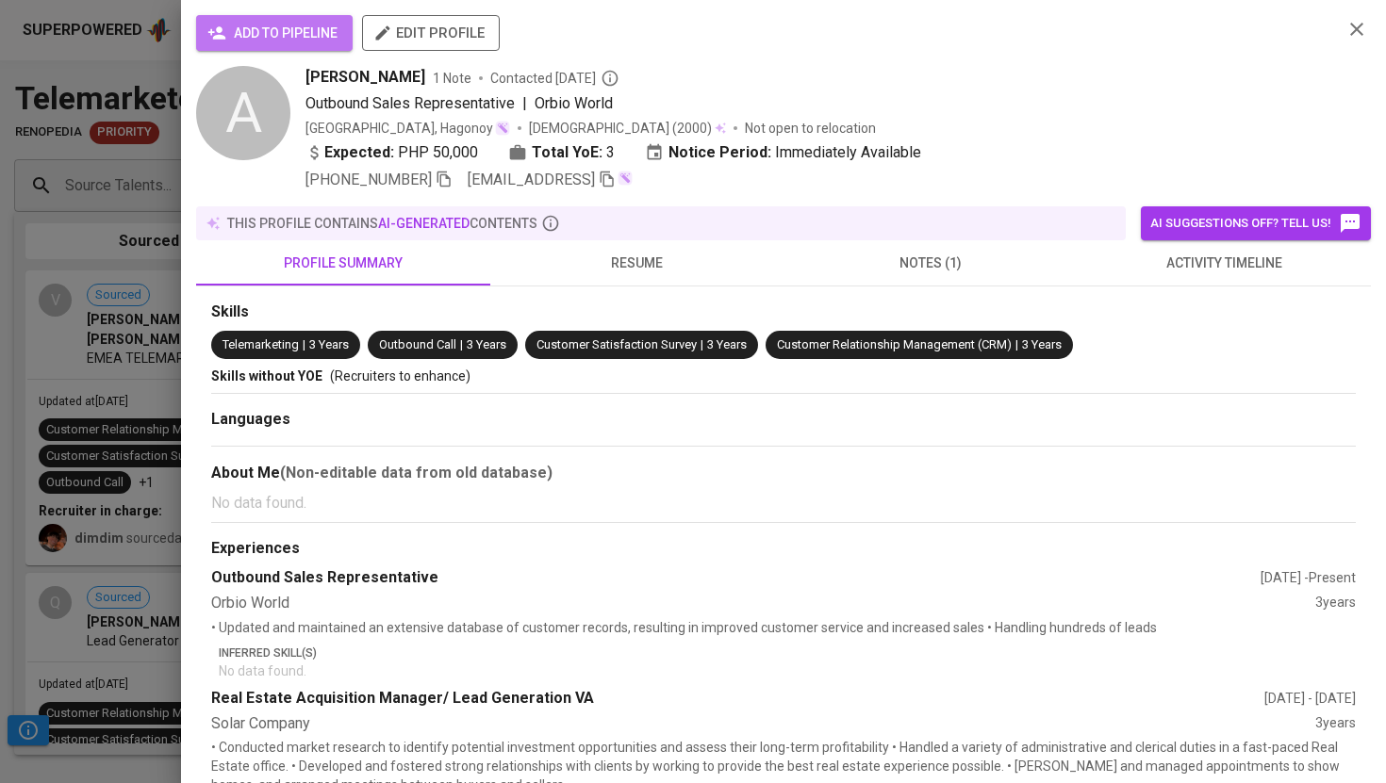
click at [286, 16] on button "add to pipeline" at bounding box center [274, 33] width 156 height 36
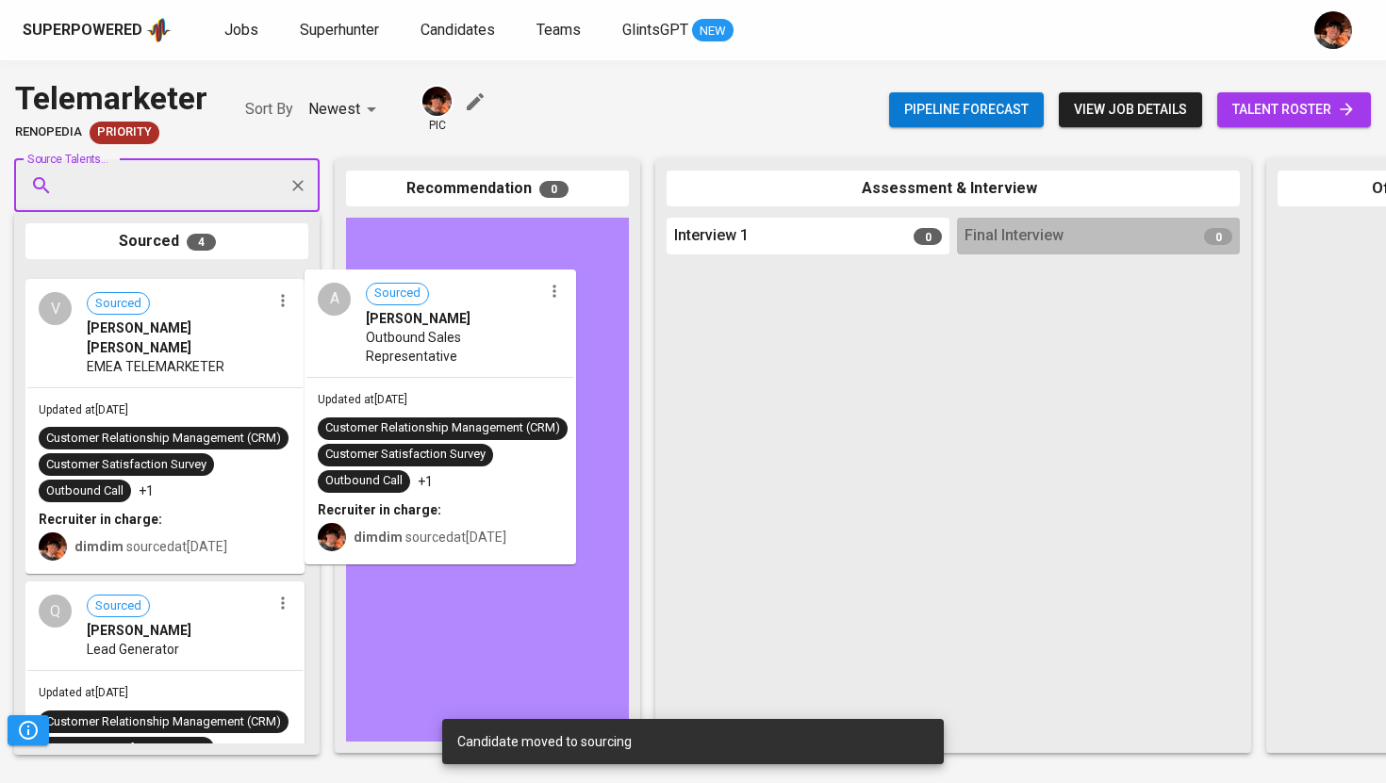
drag, startPoint x: 124, startPoint y: 350, endPoint x: 413, endPoint y: 343, distance: 288.5
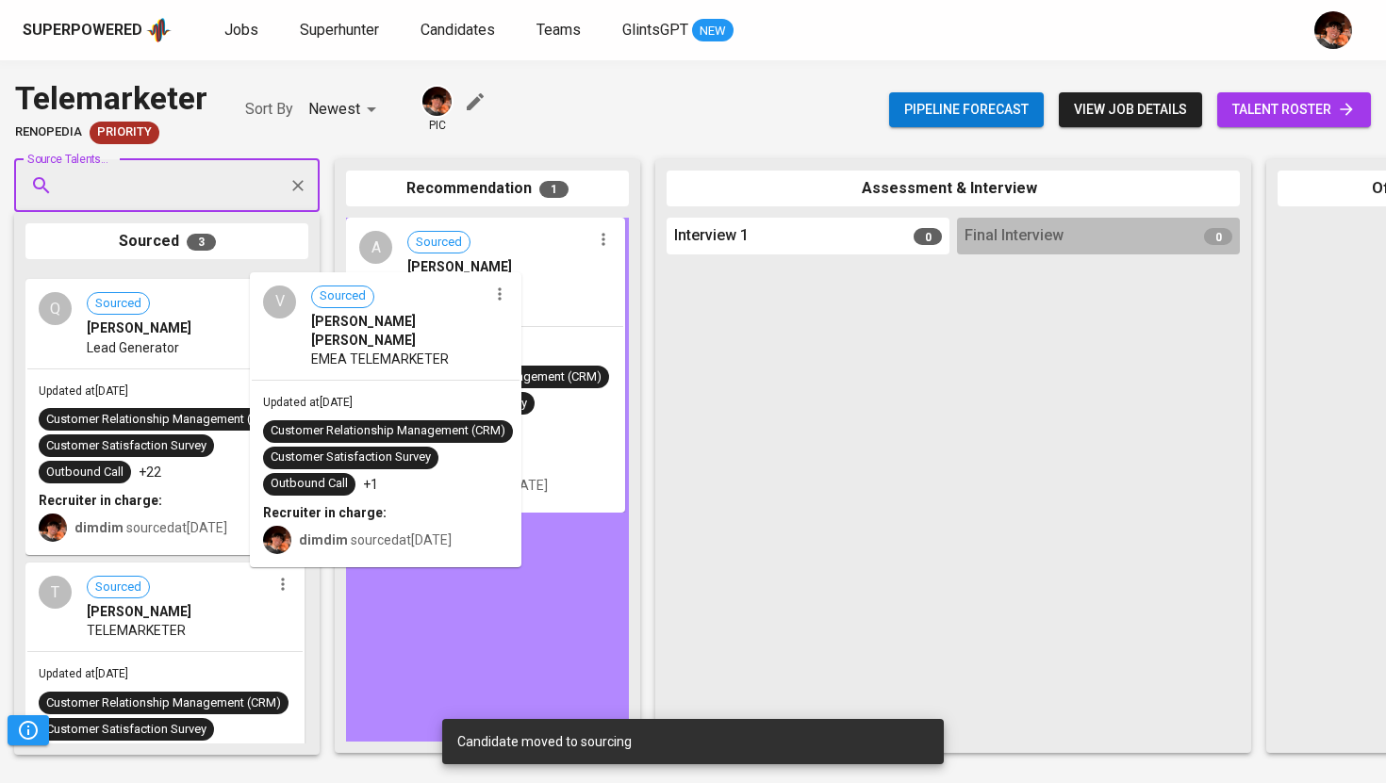
drag, startPoint x: 163, startPoint y: 367, endPoint x: 408, endPoint y: 366, distance: 245.1
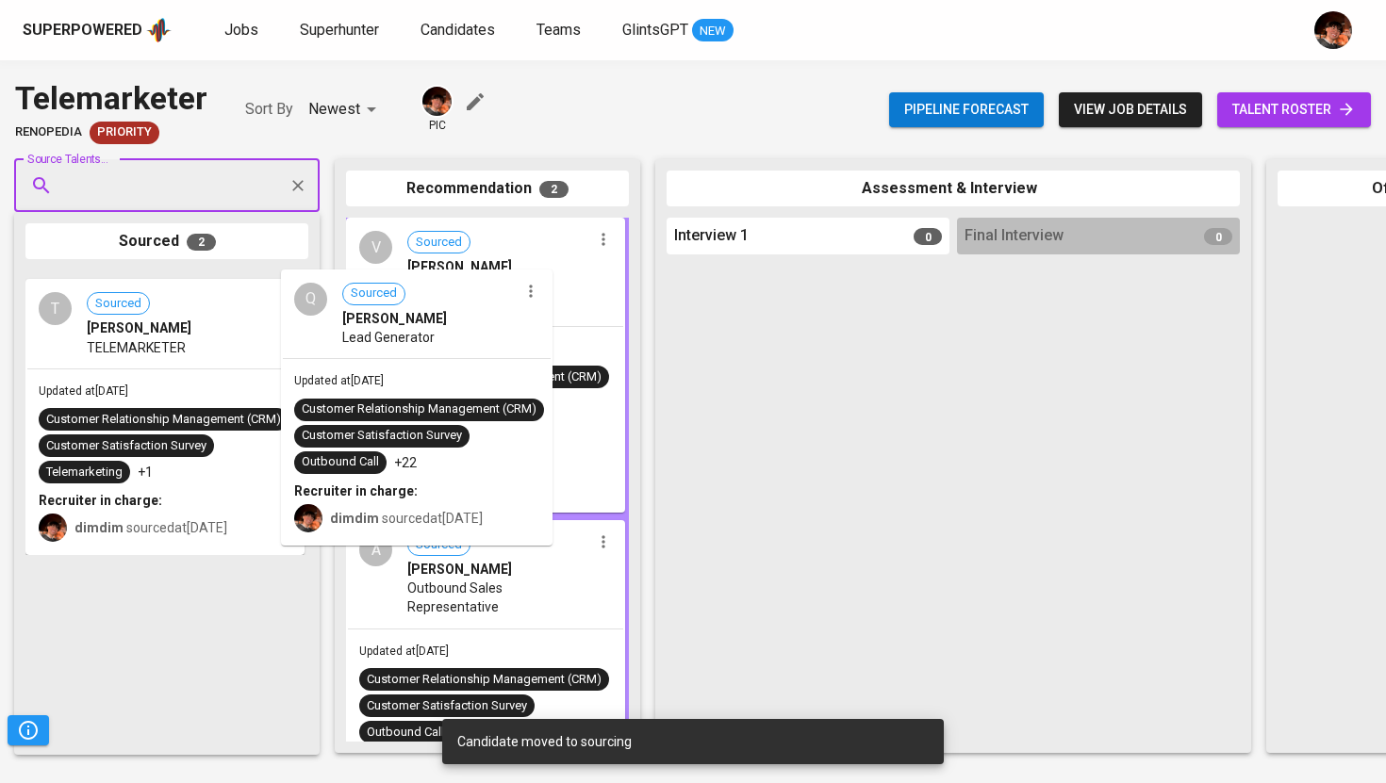
drag, startPoint x: 191, startPoint y: 345, endPoint x: 452, endPoint y: 342, distance: 261.1
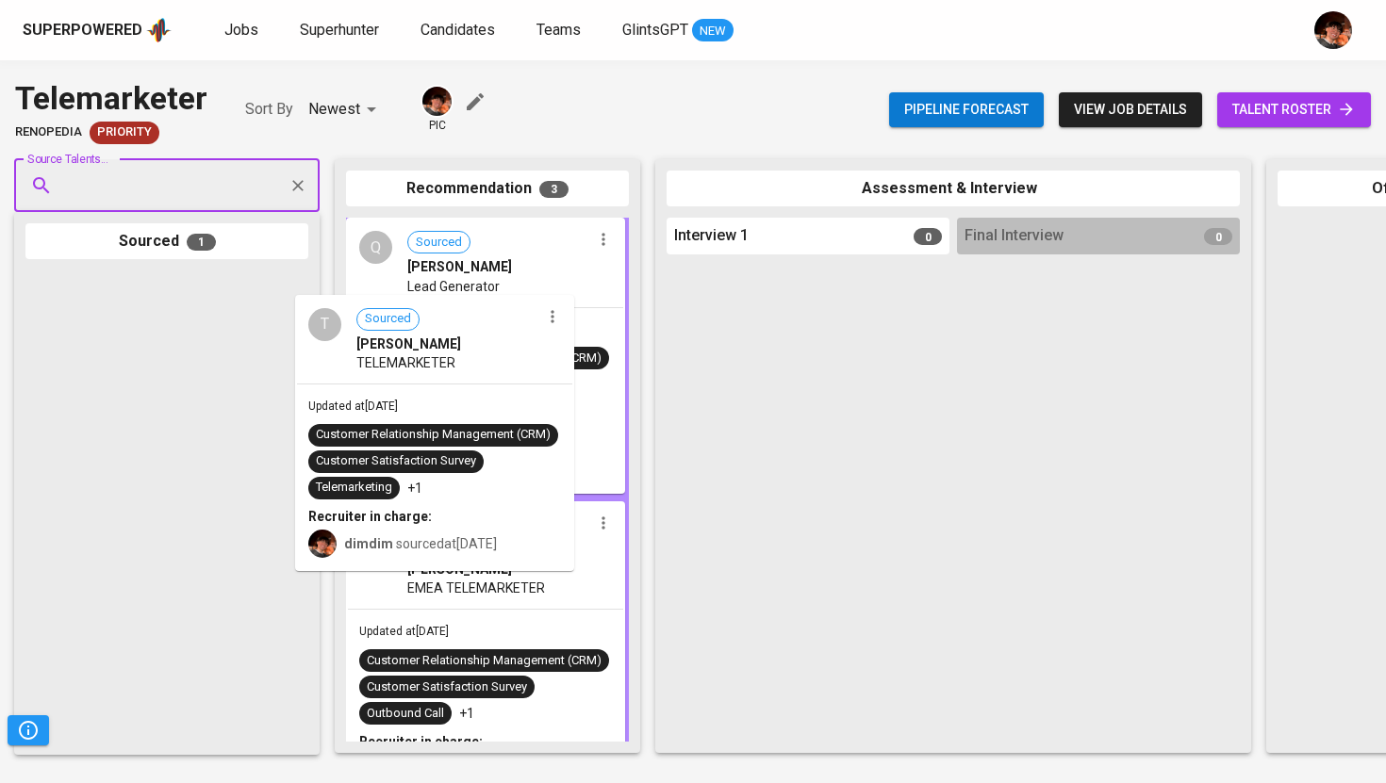
drag, startPoint x: 173, startPoint y: 326, endPoint x: 462, endPoint y: 346, distance: 290.1
